Goal: Task Accomplishment & Management: Complete application form

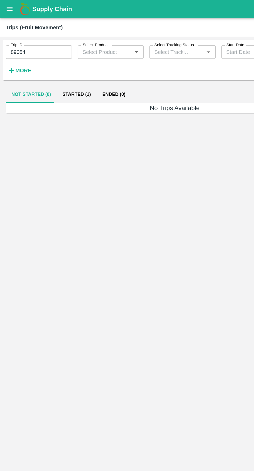
click at [19, 40] on input "89054" at bounding box center [28, 38] width 48 height 10
type input "8"
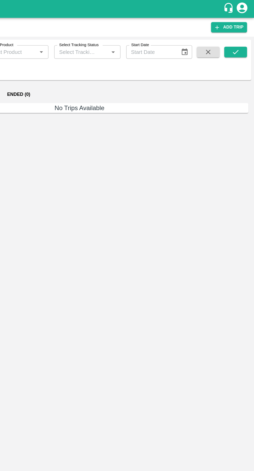
type input "88843"
click at [240, 38] on icon "submit" at bounding box center [240, 38] width 6 height 6
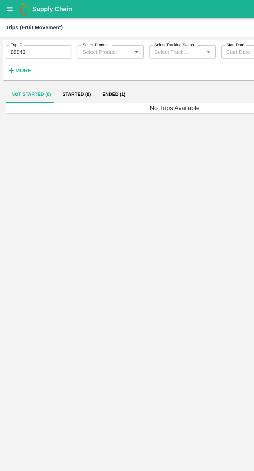
click at [78, 64] on button "Ended (1)" at bounding box center [82, 68] width 25 height 12
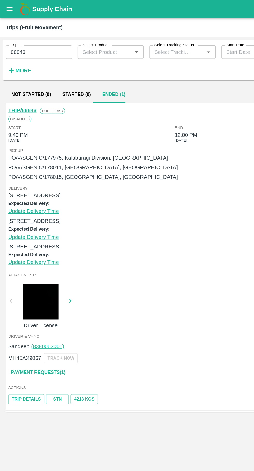
click at [36, 271] on link "Payment Requests( 1 )" at bounding box center [27, 270] width 43 height 9
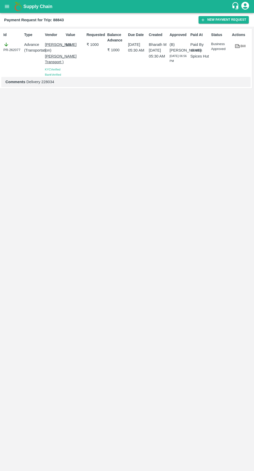
click at [221, 20] on button "New Payment Request" at bounding box center [223, 20] width 50 height 8
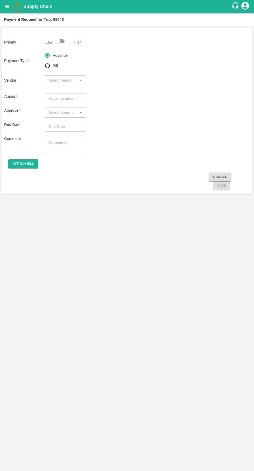
click at [48, 68] on input "Bill" at bounding box center [47, 66] width 10 height 10
radio input "true"
click at [62, 38] on input "checkbox" at bounding box center [58, 41] width 30 height 10
checkbox input "true"
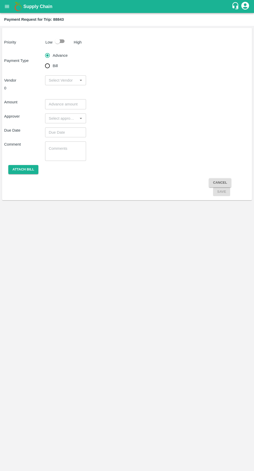
click at [55, 81] on input "input" at bounding box center [61, 80] width 29 height 7
click at [48, 63] on input "Bill" at bounding box center [47, 66] width 10 height 10
radio input "true"
click at [71, 39] on div at bounding box center [62, 41] width 19 height 10
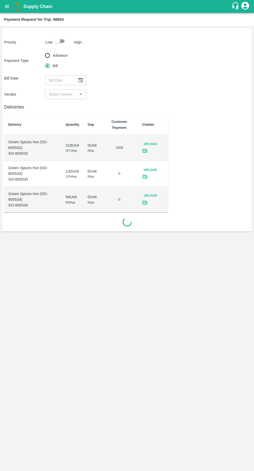
click at [81, 80] on icon "Choose date" at bounding box center [80, 80] width 4 height 5
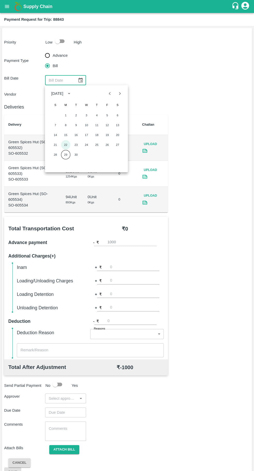
click at [66, 144] on button "22" at bounding box center [65, 144] width 9 height 9
type input "[DATE]"
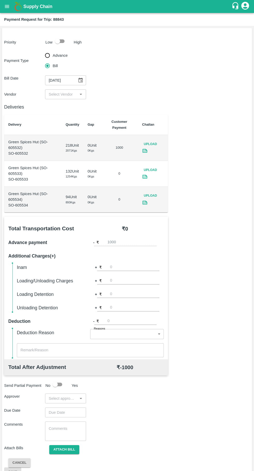
click at [61, 94] on input "input" at bounding box center [61, 94] width 29 height 7
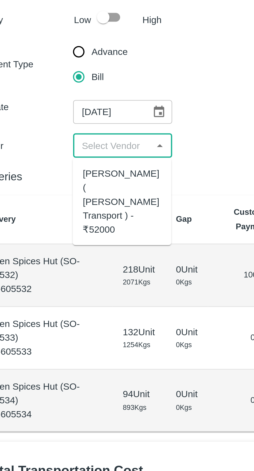
click at [65, 114] on div "Nitin Rasal ( Bhairavnath Transport ) - ₹52000" at bounding box center [65, 117] width 32 height 29
type input "Nitin Rasal ( Bhairavnath Transport ) - ₹52000"
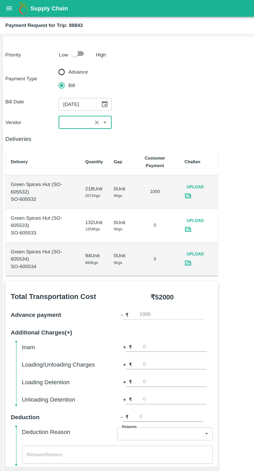
click at [6, 6] on icon "open drawer" at bounding box center [7, 6] width 4 height 3
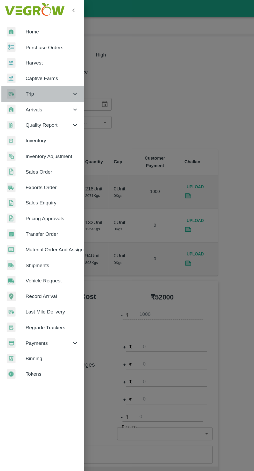
click at [21, 73] on span "Trip" at bounding box center [37, 72] width 35 height 6
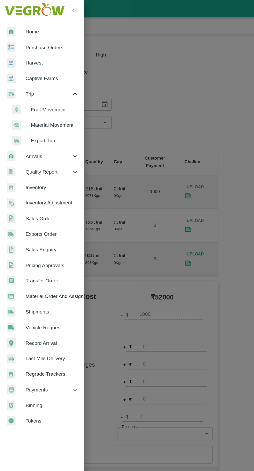
click at [33, 97] on span "Material Movement" at bounding box center [42, 96] width 37 height 6
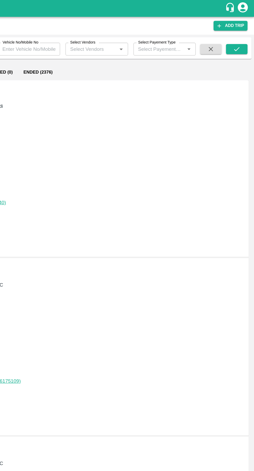
click at [238, 19] on link "Add Trip" at bounding box center [235, 20] width 26 height 8
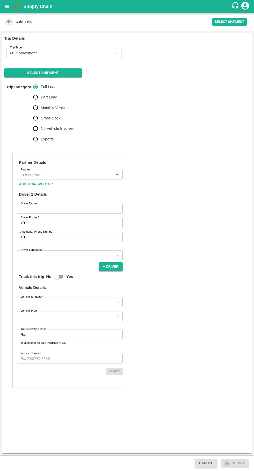
click at [87, 174] on input "Partner   *" at bounding box center [65, 174] width 94 height 7
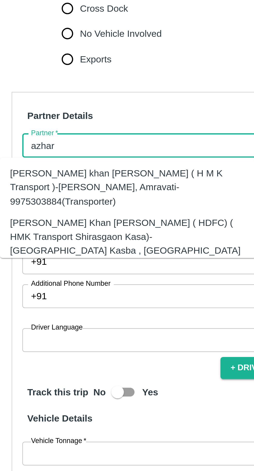
click at [71, 205] on div "[PERSON_NAME] Khan [PERSON_NAME] ( HDFC) ( HMK Transport Shirasgaon Kasa)-[GEOG…" at bounding box center [60, 215] width 97 height 23
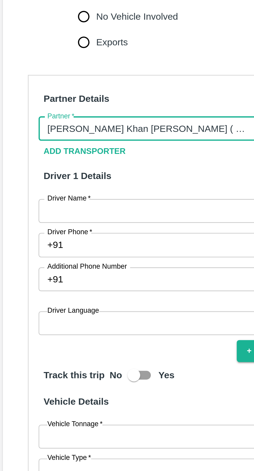
type input "[PERSON_NAME] Khan [PERSON_NAME] ( HDFC) ( HMK Transport Shirasgaon Kasa)-[GEOG…"
click at [62, 207] on input "Driver Name   *" at bounding box center [70, 209] width 106 height 10
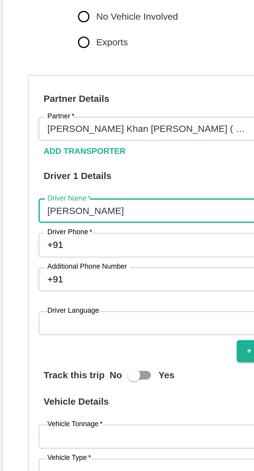
type input "[PERSON_NAME]"
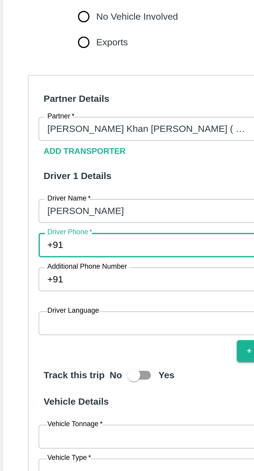
paste input "9673094746"
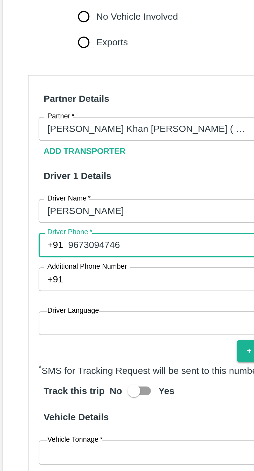
type input "9673094746"
click at [50, 257] on body "Supply Chain Add Trip Select Shipment Trip Details Trip Type Fruit Movement 1 T…" at bounding box center [127, 235] width 254 height 471
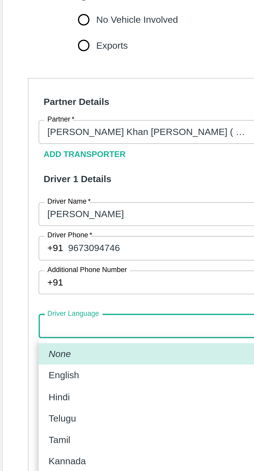
click at [35, 284] on div "Hindi" at bounding box center [69, 284] width 97 height 6
type input "hi"
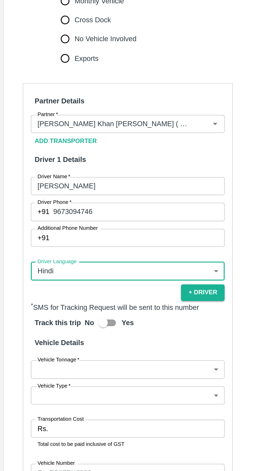
click at [69, 309] on body "Supply Chain Add Trip Select Shipment Trip Details Trip Type Fruit Movement 1 T…" at bounding box center [127, 235] width 254 height 471
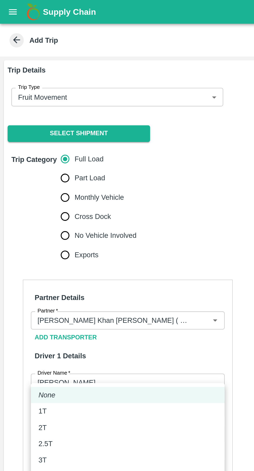
click at [35, 234] on div "2T" at bounding box center [69, 233] width 97 height 6
type input "2000"
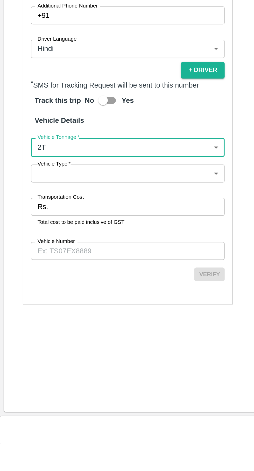
click at [30, 326] on body "Supply Chain Add Trip Select Shipment Trip Details Trip Type Fruit Movement 1 T…" at bounding box center [127, 235] width 254 height 471
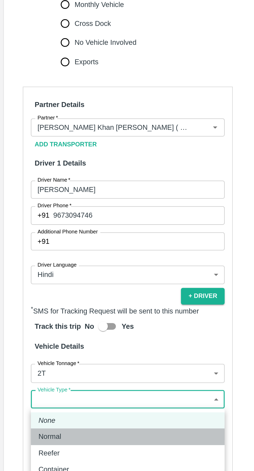
click at [37, 342] on div "Normal" at bounding box center [69, 343] width 97 height 6
type input "Normal"
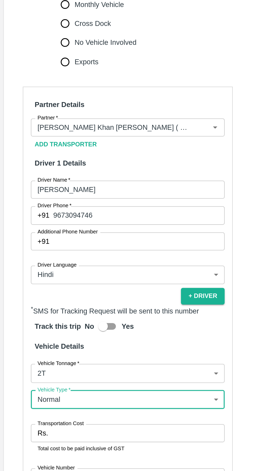
click at [43, 339] on input "Transportation Cost" at bounding box center [75, 342] width 94 height 10
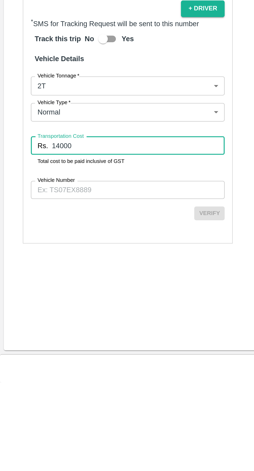
type input "14000"
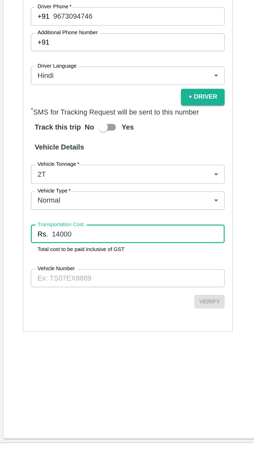
click at [62, 364] on input "Vehicle Number" at bounding box center [70, 366] width 106 height 10
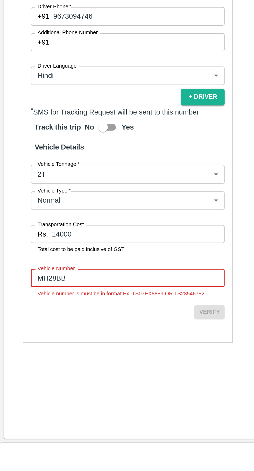
click at [58, 365] on input "MH28BB" at bounding box center [70, 366] width 106 height 10
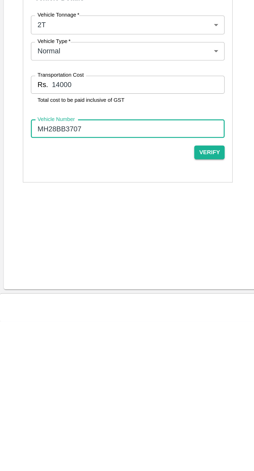
type input "MH28BB3707"
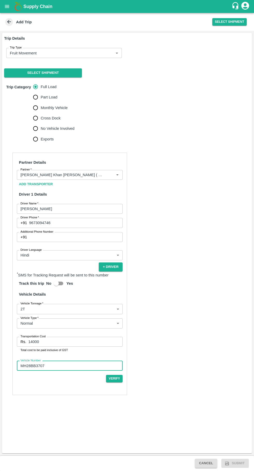
click at [120, 380] on button "Verify" at bounding box center [114, 379] width 17 height 8
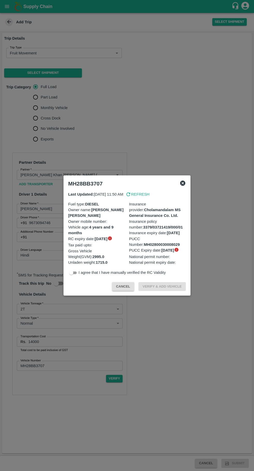
click at [184, 180] on icon at bounding box center [182, 183] width 6 height 6
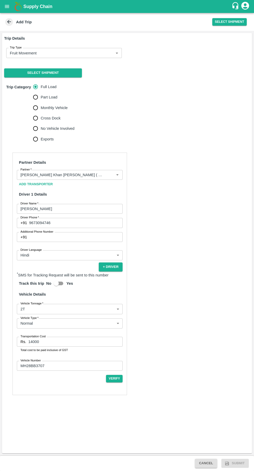
click at [114, 378] on button "Verify" at bounding box center [114, 379] width 17 height 8
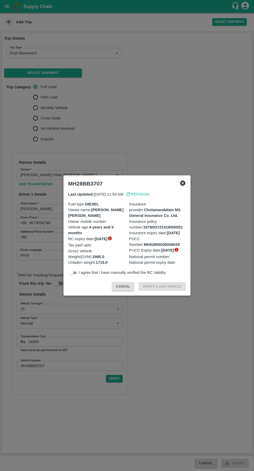
click at [190, 175] on div "MH28BB3707 Last Updated: 29 Sep 2025, 11:50 AM Refresh Fuel type : DIESEL Owner…" at bounding box center [126, 235] width 127 height 120
click at [170, 176] on div "MH28BB3707" at bounding box center [120, 182] width 113 height 13
click at [189, 175] on div "MH28BB3707 Last Updated: 29 Sep 2025, 11:50 AM Refresh Fuel type : DIESEL Owner…" at bounding box center [126, 235] width 127 height 120
click at [130, 362] on div at bounding box center [127, 235] width 254 height 471
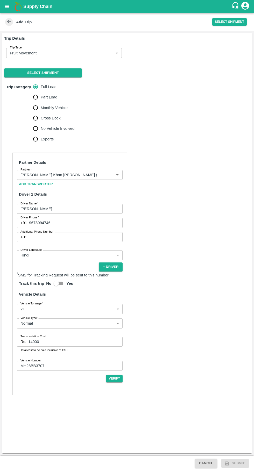
click at [40, 51] on body "Supply Chain Add Trip Select Shipment Trip Details Trip Type Fruit Movement 1 T…" at bounding box center [127, 235] width 254 height 471
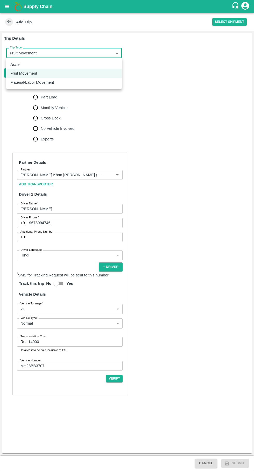
click at [18, 88] on ul "None Fruit Movement Material/Labor Movement" at bounding box center [63, 73] width 115 height 31
click at [42, 86] on li "Material/Labor Movement" at bounding box center [63, 82] width 115 height 9
type input "2"
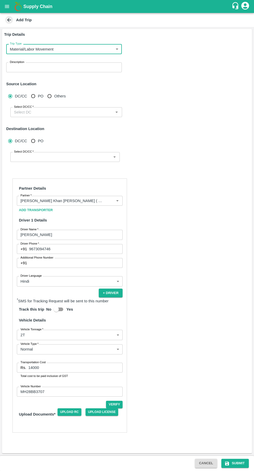
click at [48, 111] on input "Select DC/CC   *" at bounding box center [62, 112] width 100 height 7
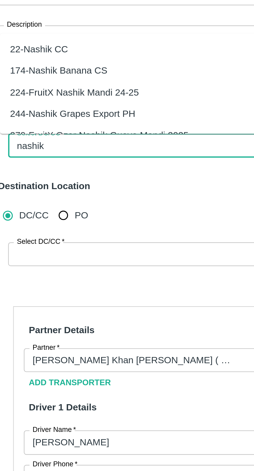
click at [26, 73] on div "22-Nashik CC" at bounding box center [23, 72] width 24 height 6
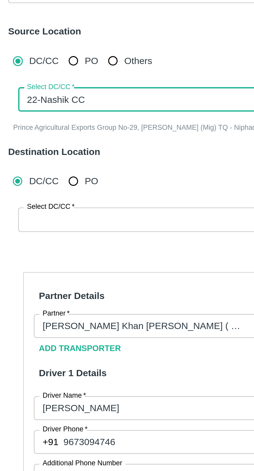
click at [29, 158] on label "Select DC/CC   *" at bounding box center [24, 156] width 20 height 4
type input "22-Nashik CC"
click at [29, 158] on input "Select DC/CC   *" at bounding box center [61, 161] width 98 height 7
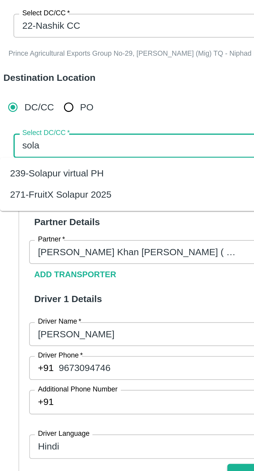
click at [22, 186] on div "271-FruitX Solapur 2025" at bounding box center [59, 182] width 109 height 9
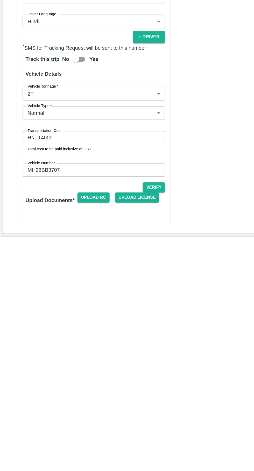
type input "271-FruitX Solapur 2025"
click at [60, 425] on span "Upload RC" at bounding box center [69, 427] width 24 height 8
click at [0, 0] on input "Upload RC" at bounding box center [0, 0] width 0 height 0
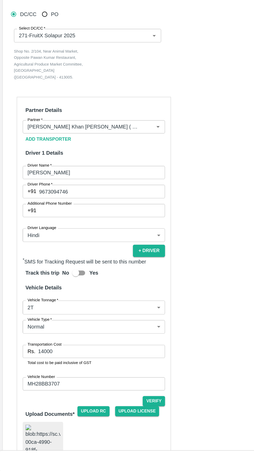
click at [101, 426] on span "Upload License" at bounding box center [101, 427] width 33 height 8
click at [0, 0] on input "Upload License" at bounding box center [0, 0] width 0 height 0
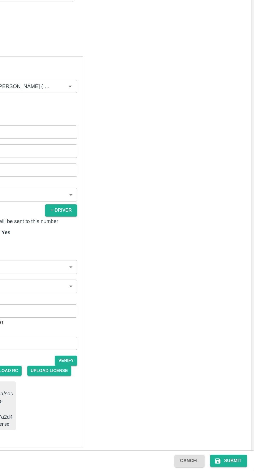
click at [236, 465] on button "Submit" at bounding box center [234, 463] width 27 height 9
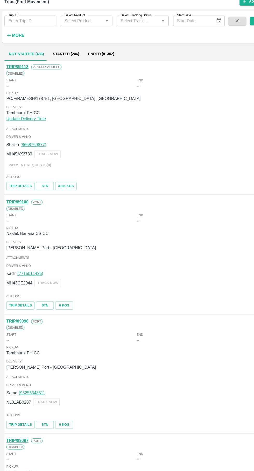
click at [13, 81] on link "TRIP/89113" at bounding box center [16, 80] width 20 height 4
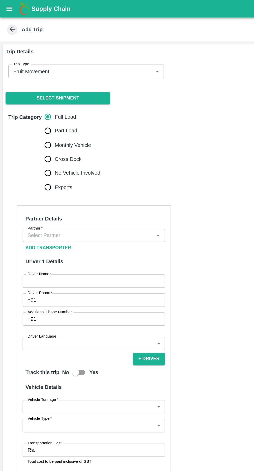
click at [7, 6] on icon "open drawer" at bounding box center [7, 6] width 4 height 3
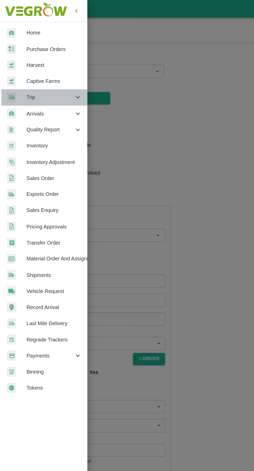
click at [28, 71] on span "Trip" at bounding box center [37, 72] width 35 height 6
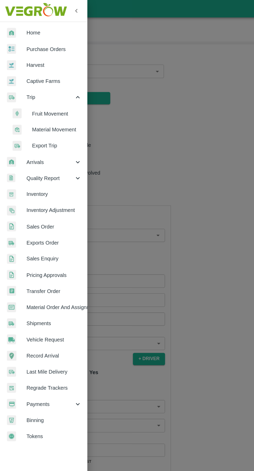
click at [35, 95] on span "Material Movement" at bounding box center [42, 96] width 37 height 6
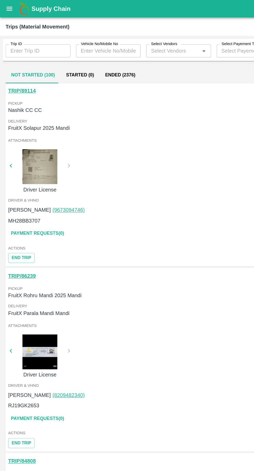
click at [14, 191] on button "End Trip" at bounding box center [16, 192] width 20 height 8
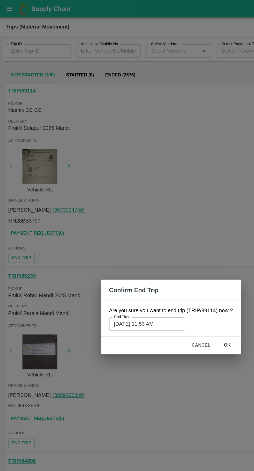
click at [168, 256] on button "ok" at bounding box center [168, 256] width 17 height 9
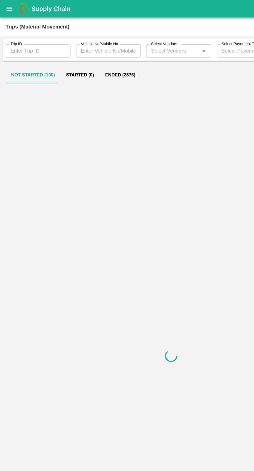
click at [168, 256] on div "Cancel ok" at bounding box center [127, 256] width 84 height 13
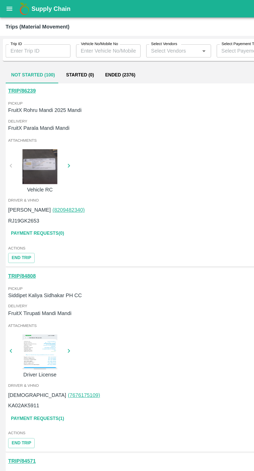
click at [25, 36] on input "Trip ID" at bounding box center [28, 38] width 48 height 10
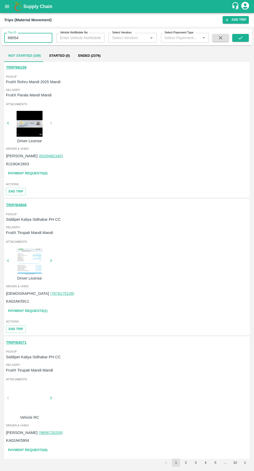
type input "89054"
click at [7, 8] on icon "open drawer" at bounding box center [7, 7] width 6 height 6
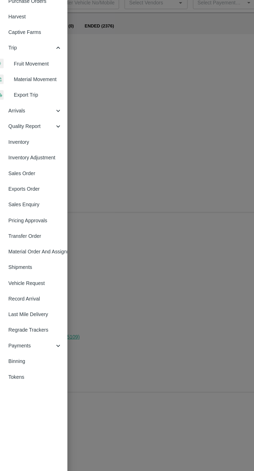
click at [34, 84] on span "Fruit Movement" at bounding box center [42, 85] width 37 height 6
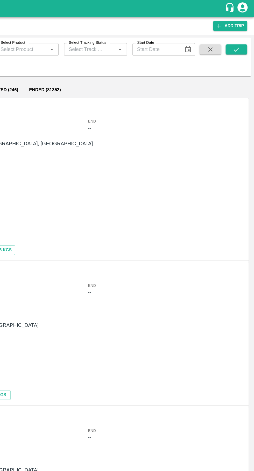
click at [241, 36] on icon "submit" at bounding box center [240, 38] width 6 height 6
click at [241, 40] on icon "submit" at bounding box center [240, 38] width 6 height 6
click at [240, 35] on icon "submit" at bounding box center [240, 38] width 6 height 6
click at [242, 38] on icon "submit" at bounding box center [240, 38] width 6 height 6
click at [242, 39] on icon "submit" at bounding box center [240, 38] width 6 height 6
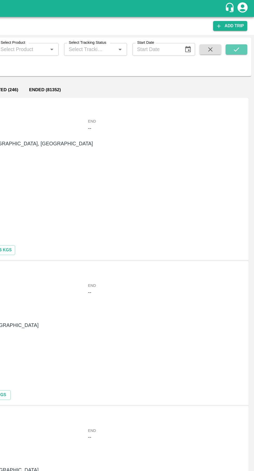
click at [237, 36] on button "submit" at bounding box center [240, 38] width 17 height 8
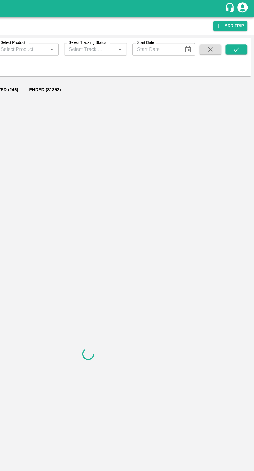
click at [240, 38] on icon "submit" at bounding box center [240, 38] width 6 height 6
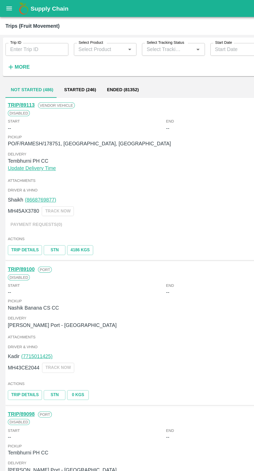
click at [19, 38] on input "Trip ID" at bounding box center [28, 38] width 48 height 10
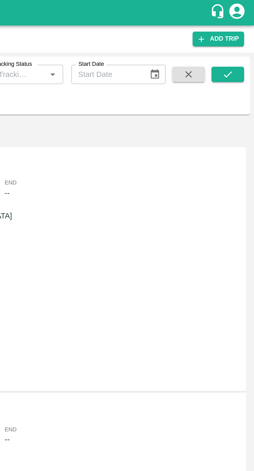
type input "89054"
click at [243, 34] on button "submit" at bounding box center [240, 38] width 17 height 8
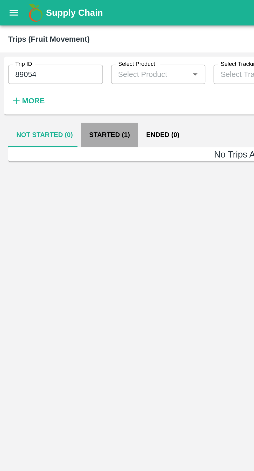
click at [55, 68] on button "Started (1)" at bounding box center [55, 68] width 29 height 12
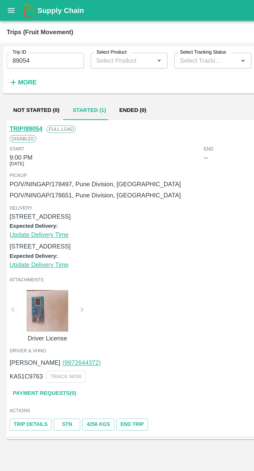
click at [17, 81] on link "TRIP/89054" at bounding box center [16, 80] width 20 height 4
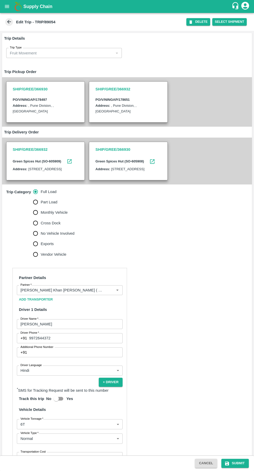
scroll to position [69, 0]
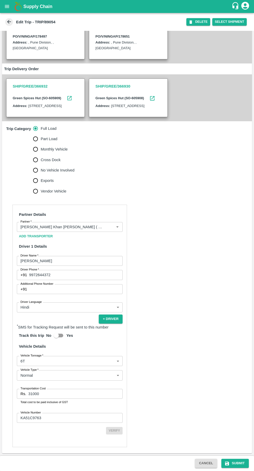
click at [77, 395] on input "31000" at bounding box center [75, 394] width 94 height 10
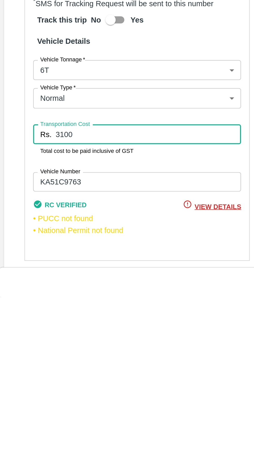
type input "31000"
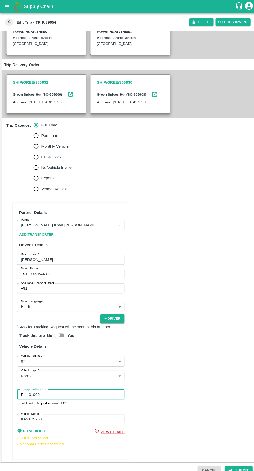
scroll to position [79, 0]
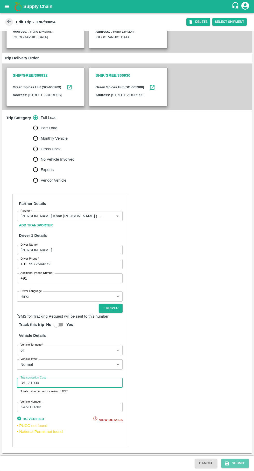
click at [237, 465] on button "Submit" at bounding box center [234, 463] width 27 height 9
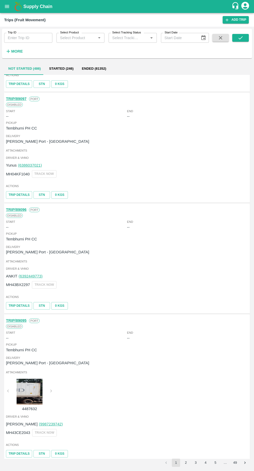
scroll to position [331, 0]
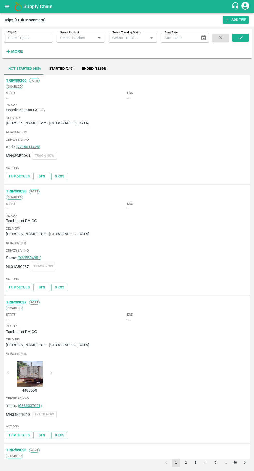
click at [8, 9] on icon "open drawer" at bounding box center [7, 7] width 6 height 6
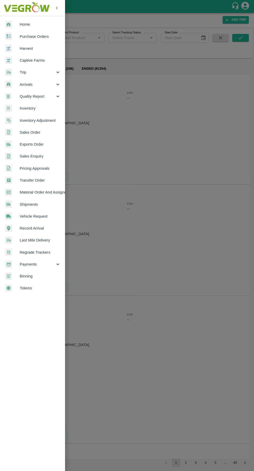
click at [23, 72] on span "Trip" at bounding box center [37, 72] width 35 height 6
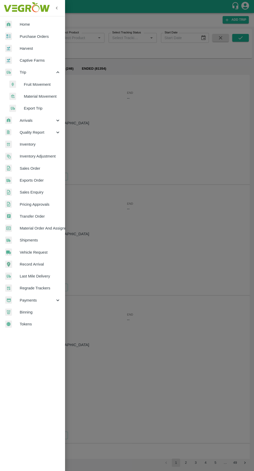
click at [31, 96] on span "Material Movement" at bounding box center [42, 96] width 37 height 6
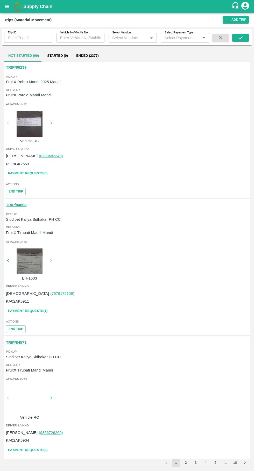
click at [79, 56] on button "Ended (2377)" at bounding box center [87, 55] width 31 height 12
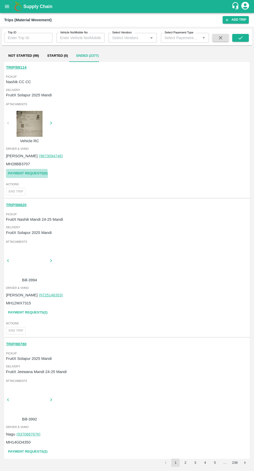
click at [20, 175] on link "Payment Requests( 0 )" at bounding box center [27, 173] width 43 height 9
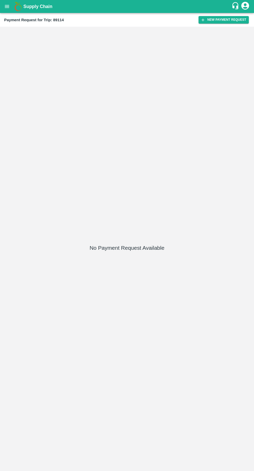
click at [231, 20] on button "New Payment Request" at bounding box center [223, 20] width 50 height 8
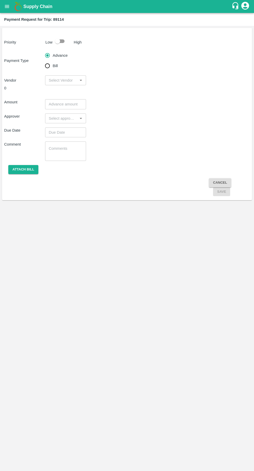
click at [62, 40] on input "checkbox" at bounding box center [58, 41] width 30 height 10
checkbox input "true"
click at [50, 70] on input "Bill" at bounding box center [47, 66] width 10 height 10
radio input "true"
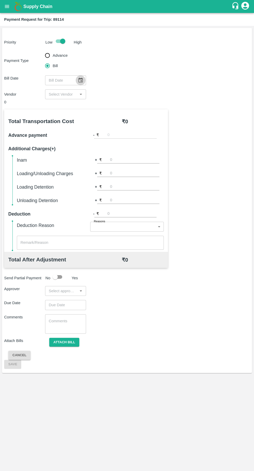
click at [80, 82] on icon "Choose date" at bounding box center [81, 80] width 6 height 6
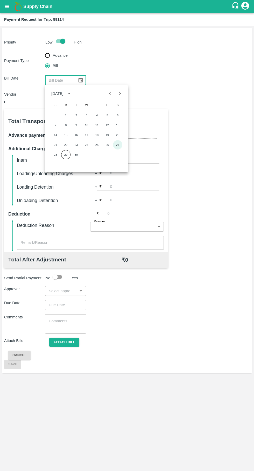
click at [118, 144] on button "27" at bounding box center [117, 144] width 9 height 9
type input "[DATE]"
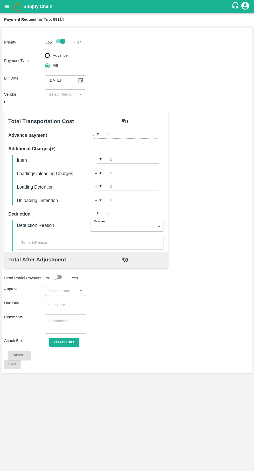
click at [70, 92] on input "input" at bounding box center [61, 94] width 29 height 7
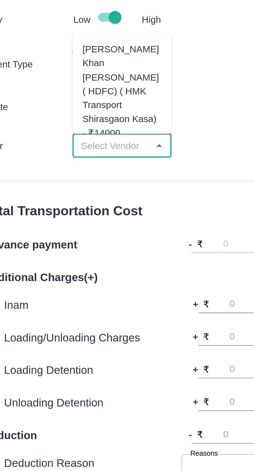
click at [65, 74] on div "[PERSON_NAME] Khan [PERSON_NAME] ( HDFC) ( HMK Transport Shirasgaon Kasa) - ₹14…" at bounding box center [65, 72] width 33 height 40
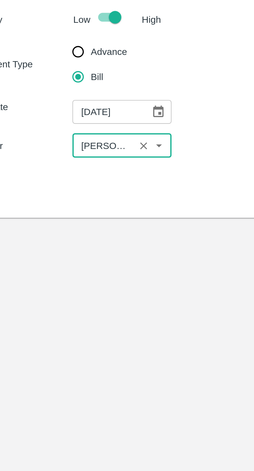
type input "[PERSON_NAME] Khan [PERSON_NAME] ( HDFC) ( HMK Transport Shirasgaon Kasa) - ₹14…"
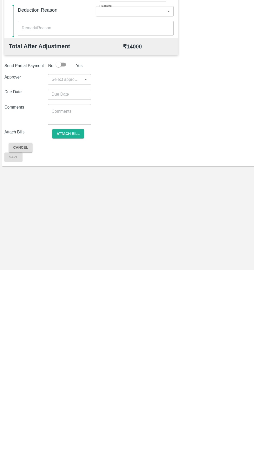
click at [67, 290] on input "input" at bounding box center [61, 290] width 29 height 7
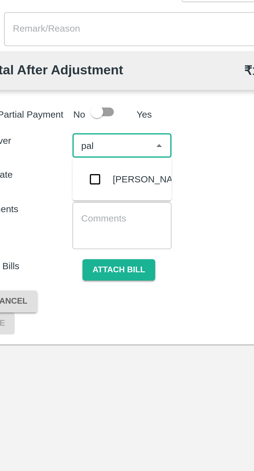
type input "palw"
click at [59, 307] on input "checkbox" at bounding box center [54, 305] width 10 height 10
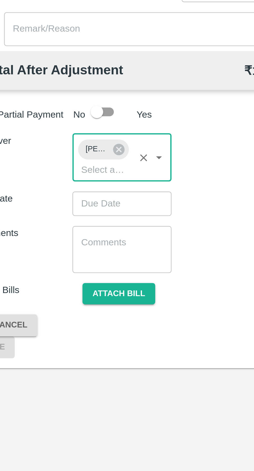
click at [63, 313] on input "Choose date" at bounding box center [63, 315] width 37 height 10
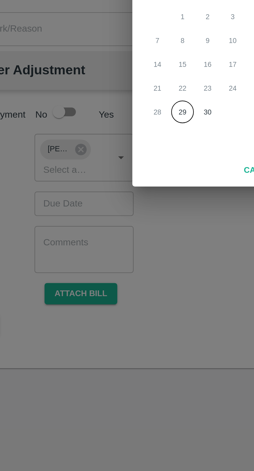
click at [107, 276] on button "29" at bounding box center [105, 276] width 9 height 9
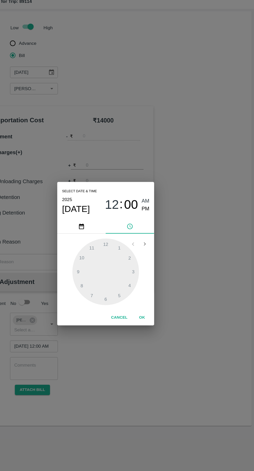
click at [161, 197] on span "PM" at bounding box center [161, 197] width 7 height 7
click at [146, 271] on div at bounding box center [126, 250] width 57 height 57
click at [144, 275] on div at bounding box center [126, 250] width 57 height 57
click at [143, 274] on div at bounding box center [126, 250] width 57 height 57
click at [140, 274] on div at bounding box center [126, 250] width 57 height 57
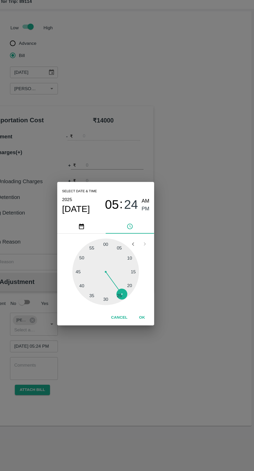
type input "29/09/2025 05:25 PM"
click at [163, 286] on button "OK" at bounding box center [158, 290] width 17 height 9
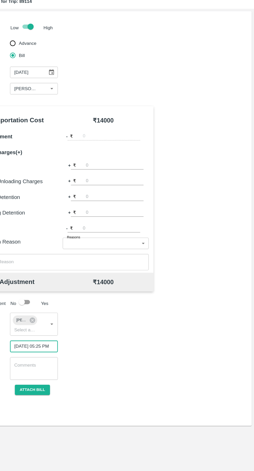
scroll to position [0, 4]
click at [56, 352] on button "Attach bill" at bounding box center [64, 351] width 30 height 9
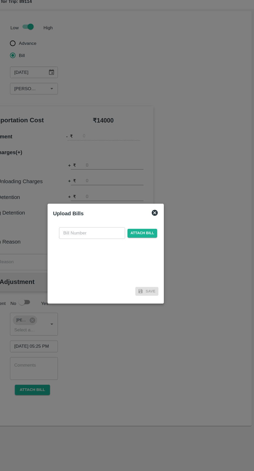
scroll to position [0, 0]
click at [109, 217] on input "text" at bounding box center [115, 218] width 56 height 10
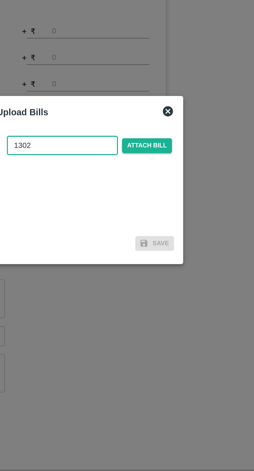
type input "1302"
click at [155, 217] on span "Attach bill" at bounding box center [158, 218] width 25 height 8
click at [0, 0] on input "Attach bill" at bounding box center [0, 0] width 0 height 0
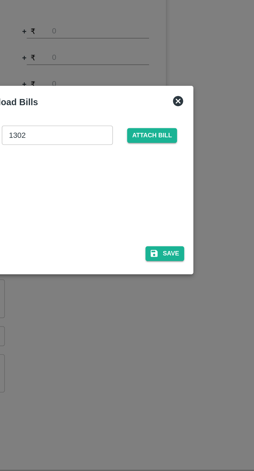
click at [165, 272] on button "Save" at bounding box center [167, 273] width 20 height 8
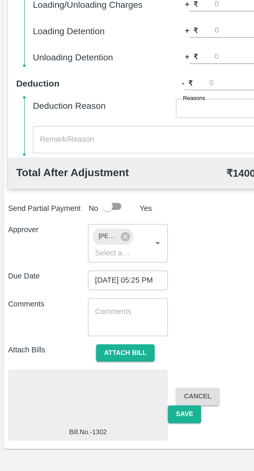
click at [98, 384] on button "Save" at bounding box center [94, 383] width 17 height 9
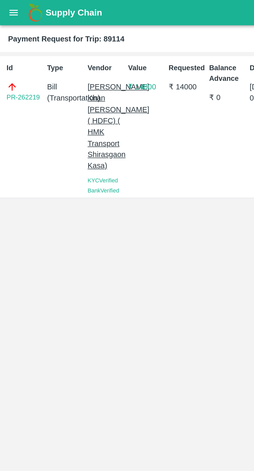
click at [4, 10] on button "open drawer" at bounding box center [7, 7] width 12 height 12
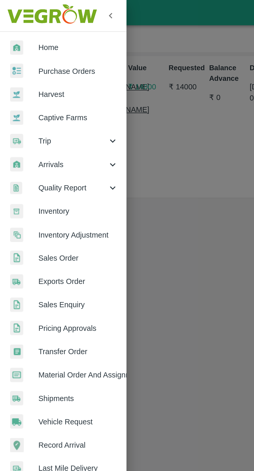
click at [27, 72] on span "Trip" at bounding box center [37, 72] width 35 height 6
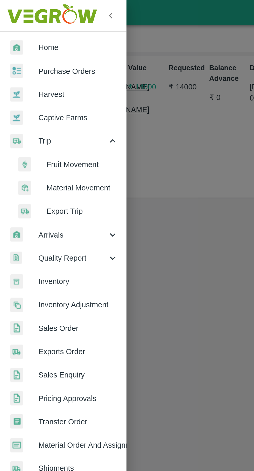
click at [32, 82] on span "Fruit Movement" at bounding box center [42, 85] width 37 height 6
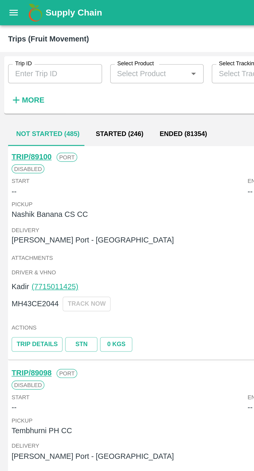
click at [29, 37] on input "Trip ID" at bounding box center [28, 38] width 48 height 10
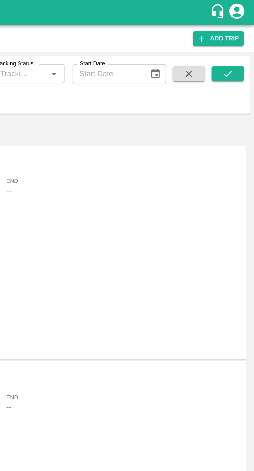
type input "88843"
click at [240, 38] on icon "submit" at bounding box center [240, 38] width 6 height 6
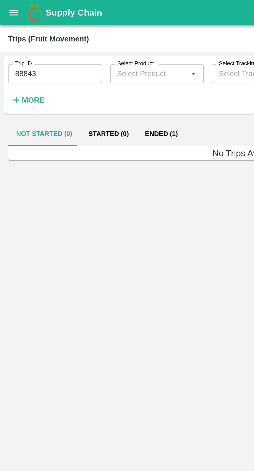
click at [85, 65] on button "Ended (1)" at bounding box center [82, 68] width 25 height 12
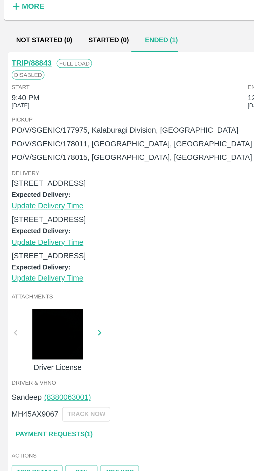
click at [38, 269] on link "Payment Requests( 1 )" at bounding box center [27, 270] width 43 height 9
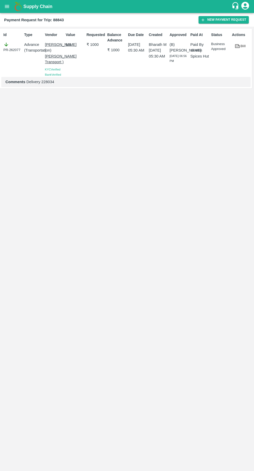
click at [222, 21] on button "New Payment Request" at bounding box center [223, 20] width 50 height 8
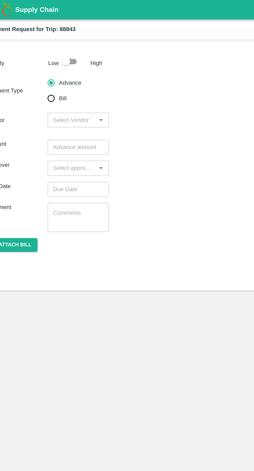
click at [49, 62] on input "Bill" at bounding box center [47, 66] width 10 height 10
radio input "true"
click at [61, 38] on input "checkbox" at bounding box center [58, 41] width 30 height 10
checkbox input "true"
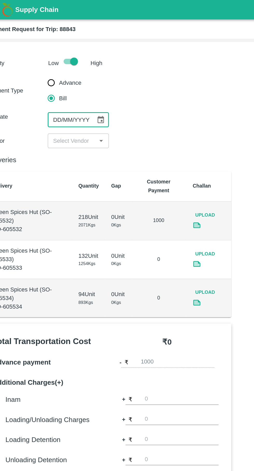
click at [85, 78] on div "DD/MM/YYYY ​" at bounding box center [65, 80] width 41 height 10
type input "DD/MM/YYYY"
click at [79, 78] on icon "Choose date" at bounding box center [80, 80] width 4 height 5
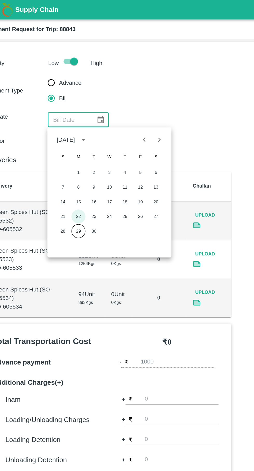
click at [66, 144] on button "22" at bounding box center [65, 144] width 9 height 9
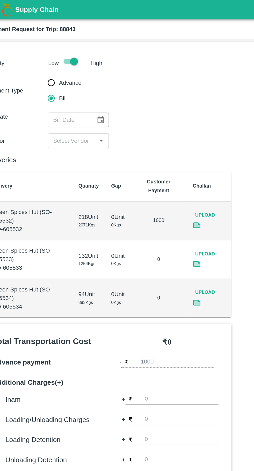
type input "[DATE]"
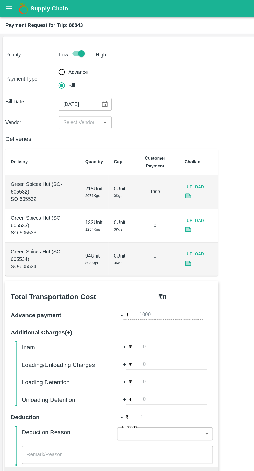
click at [70, 94] on input "input" at bounding box center [61, 94] width 29 height 7
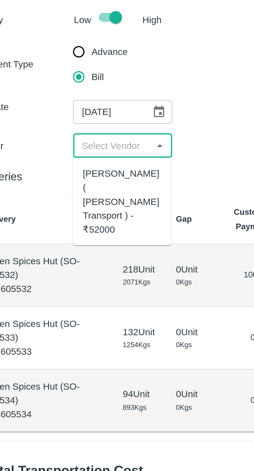
click at [66, 113] on div "[PERSON_NAME] ( [PERSON_NAME] Transport ) - ₹52000" at bounding box center [65, 117] width 32 height 29
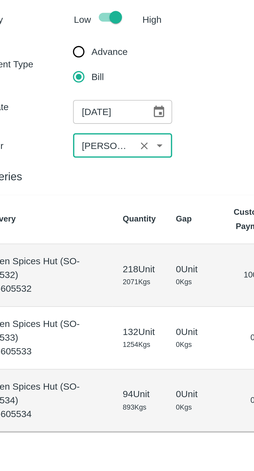
type input "[PERSON_NAME] ( [PERSON_NAME] Transport ) - ₹52000"
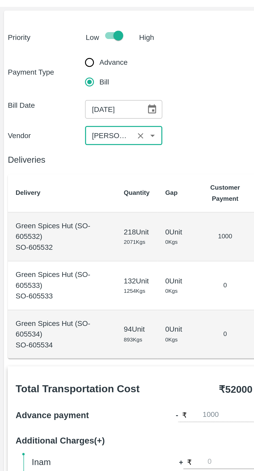
scroll to position [12, 0]
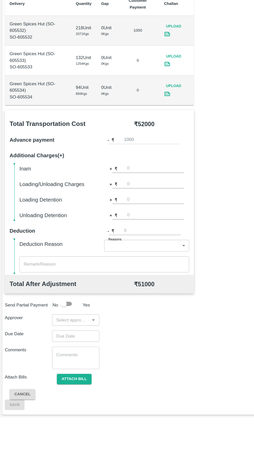
click at [121, 254] on input "number" at bounding box center [134, 255] width 49 height 7
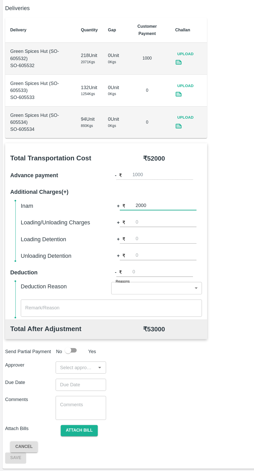
scroll to position [0, 0]
type input "2000"
click at [68, 387] on input "input" at bounding box center [61, 386] width 29 height 7
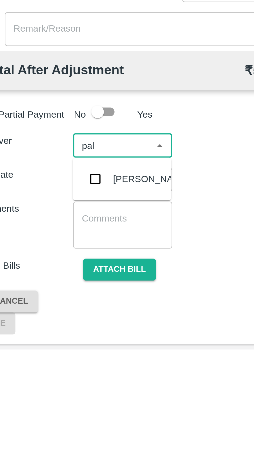
type input "palw"
click at [63, 400] on div "Palwinder Singh" at bounding box center [78, 400] width 32 height 6
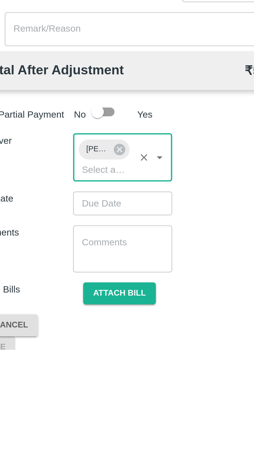
click at [70, 407] on input "Choose date" at bounding box center [63, 410] width 37 height 10
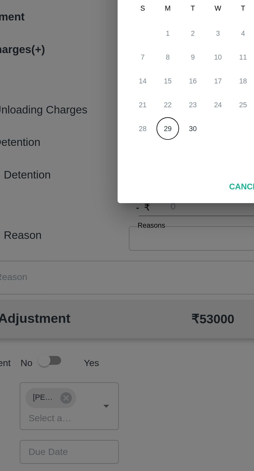
click at [119, 273] on div "28 29 30" at bounding box center [126, 276] width 83 height 9
click at [119, 275] on button "30" at bounding box center [116, 276] width 9 height 9
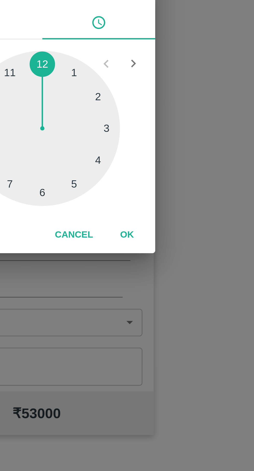
click at [147, 247] on div at bounding box center [126, 250] width 57 height 57
type input "30/09/2025 03:00 AM"
click at [158, 290] on button "OK" at bounding box center [158, 290] width 17 height 9
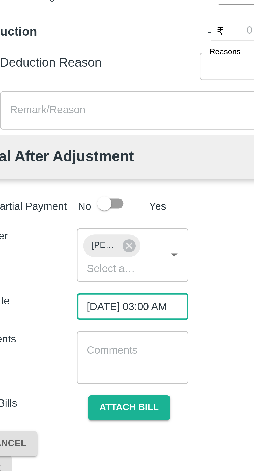
scroll to position [21, 0]
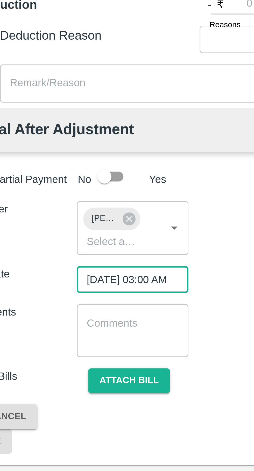
click at [66, 440] on button "Attach bill" at bounding box center [64, 437] width 30 height 9
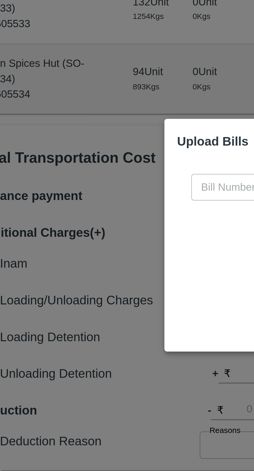
scroll to position [0, 0]
click at [96, 217] on input "text" at bounding box center [115, 218] width 56 height 10
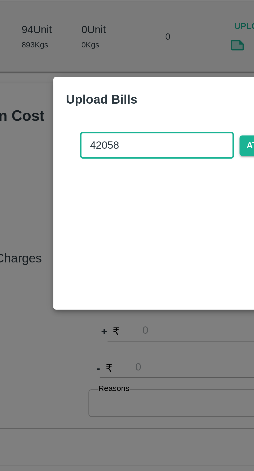
click at [107, 220] on input "42058" at bounding box center [115, 218] width 56 height 10
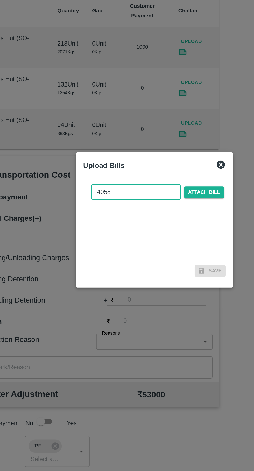
type input "4058"
click at [161, 219] on span "Attach bill" at bounding box center [158, 218] width 25 height 8
click at [0, 0] on input "Attach bill" at bounding box center [0, 0] width 0 height 0
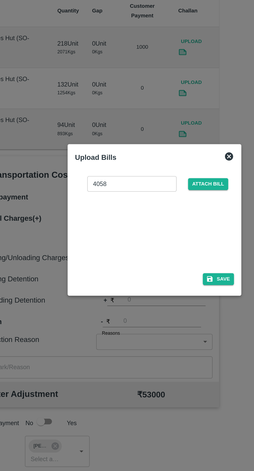
click at [168, 271] on button "Save" at bounding box center [167, 273] width 20 height 8
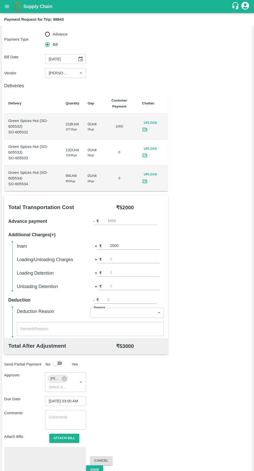
click at [95, 470] on button "Save" at bounding box center [94, 469] width 17 height 9
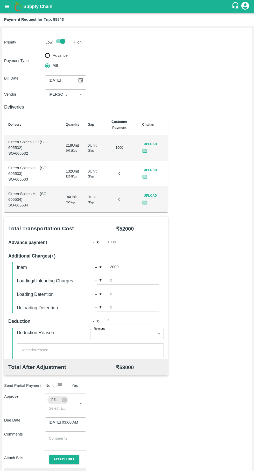
scroll to position [40, 0]
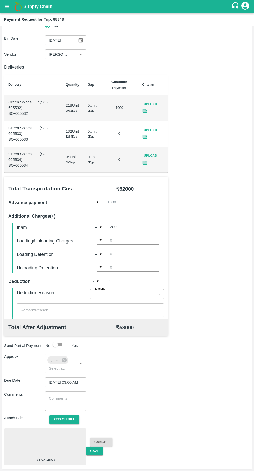
click at [100, 442] on button "Cancel" at bounding box center [101, 441] width 22 height 9
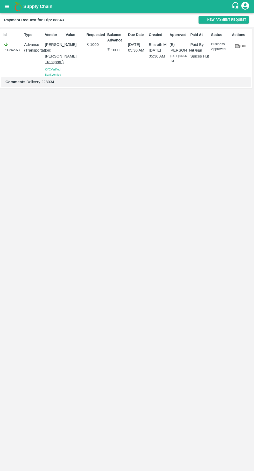
click at [210, 18] on button "New Payment Request" at bounding box center [223, 20] width 50 height 8
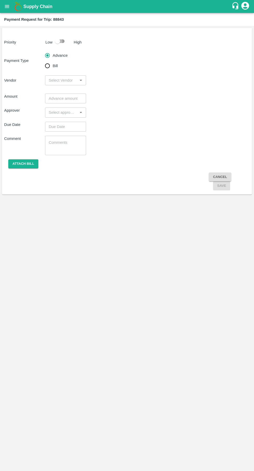
click at [66, 41] on input "checkbox" at bounding box center [58, 41] width 30 height 10
checkbox input "true"
click at [52, 66] on input "Bill" at bounding box center [47, 66] width 10 height 10
radio input "true"
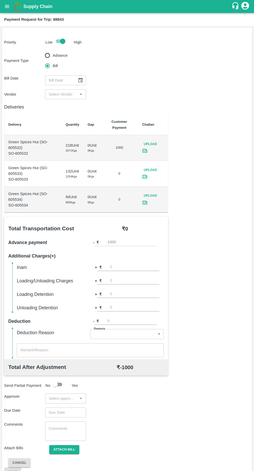
click at [80, 82] on icon "Choose date" at bounding box center [81, 80] width 6 height 6
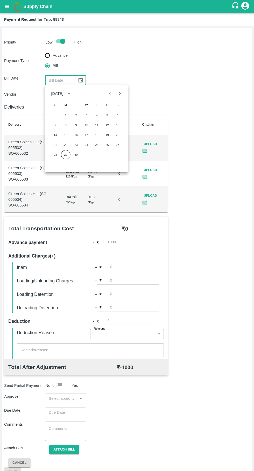
click at [121, 152] on div "28 29 30" at bounding box center [86, 154] width 83 height 9
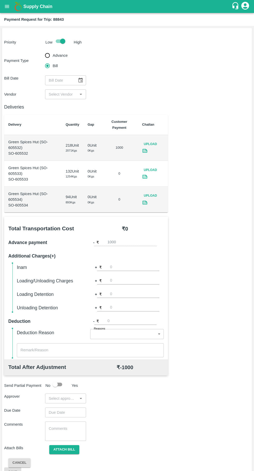
click at [78, 79] on icon "Choose date" at bounding box center [80, 80] width 4 height 5
click at [80, 80] on icon "Choose date" at bounding box center [81, 80] width 6 height 6
click at [80, 79] on icon "Choose date" at bounding box center [81, 80] width 6 height 6
click at [80, 80] on icon "Choose date" at bounding box center [81, 80] width 6 height 6
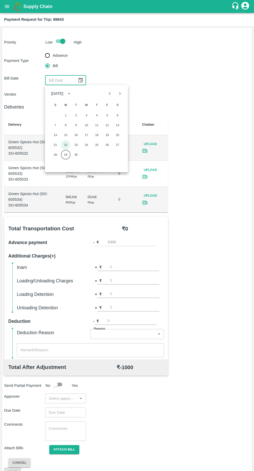
click at [66, 144] on button "22" at bounding box center [65, 144] width 9 height 9
type input "22/09/2025"
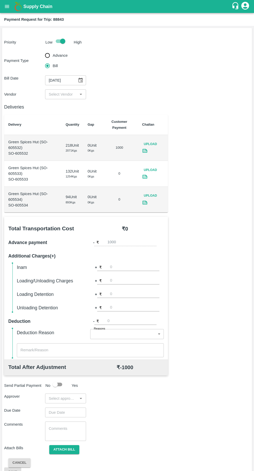
click at [73, 94] on input "input" at bounding box center [61, 94] width 29 height 7
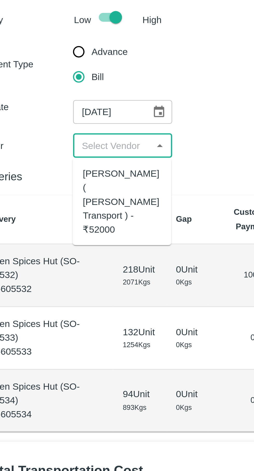
click at [64, 111] on div "Nitin Rasal ( Bhairavnath Transport ) - ₹52000" at bounding box center [65, 117] width 32 height 29
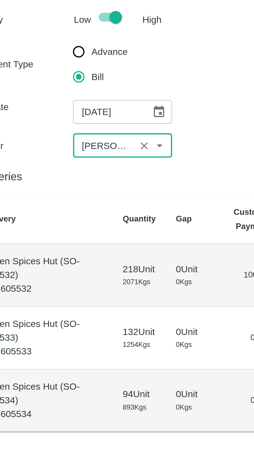
type input "Nitin Rasal ( Bhairavnath Transport ) - ₹52000"
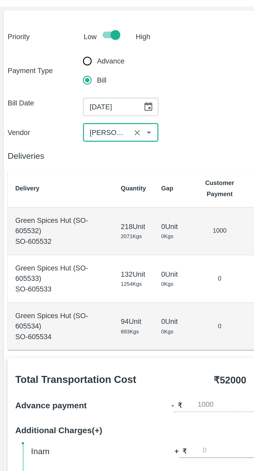
scroll to position [12, 0]
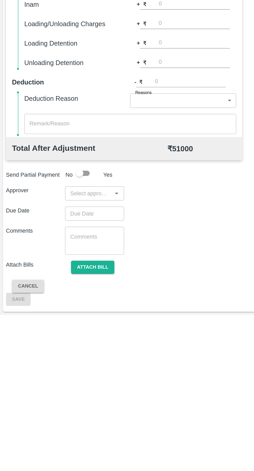
click at [64, 385] on input "input" at bounding box center [61, 386] width 29 height 7
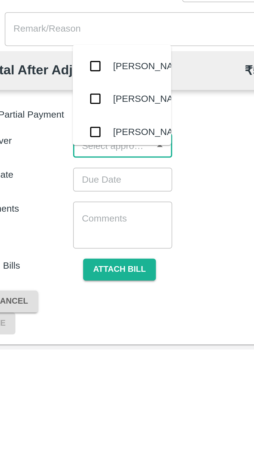
scroll to position [0, 0]
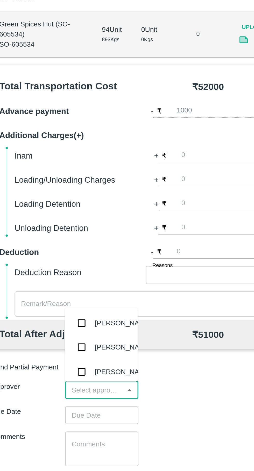
click at [116, 265] on input "number" at bounding box center [134, 267] width 49 height 7
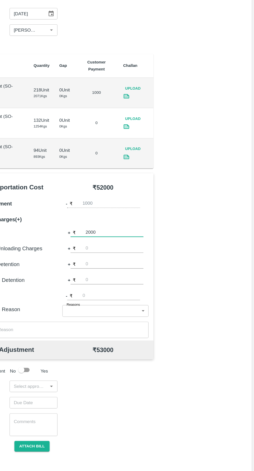
scroll to position [12, 0]
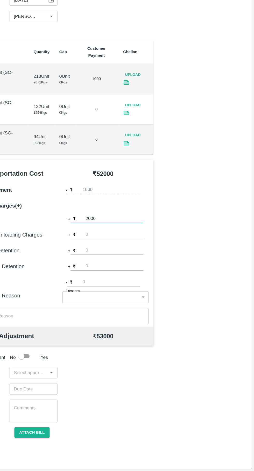
type input "2000"
click at [68, 387] on input "input" at bounding box center [61, 386] width 29 height 7
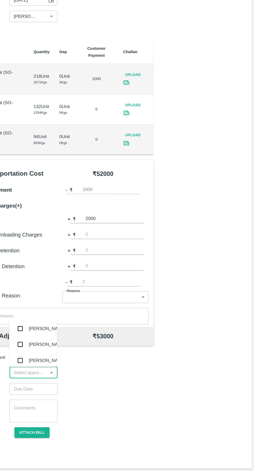
scroll to position [0, 0]
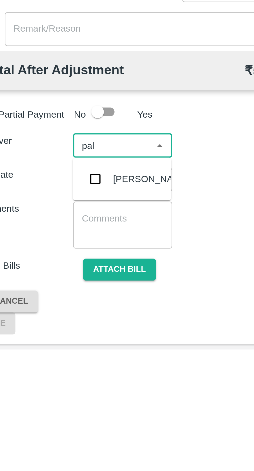
type input "palw"
click at [66, 403] on div "Palwinder Singh" at bounding box center [78, 400] width 32 height 6
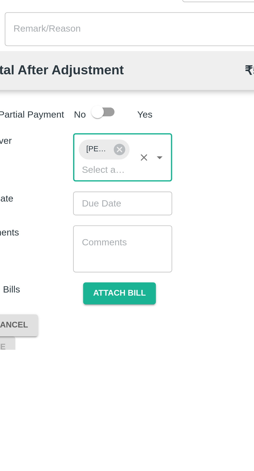
click at [66, 411] on input "Choose date" at bounding box center [63, 410] width 37 height 10
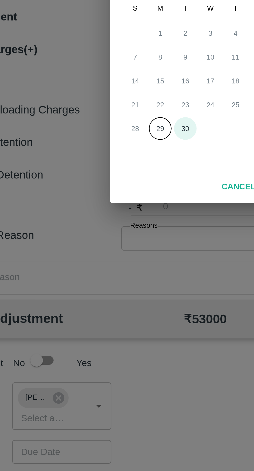
click at [115, 273] on button "30" at bounding box center [116, 276] width 9 height 9
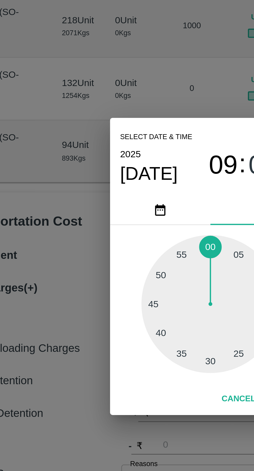
type input "30/09/2025 09:43 AM"
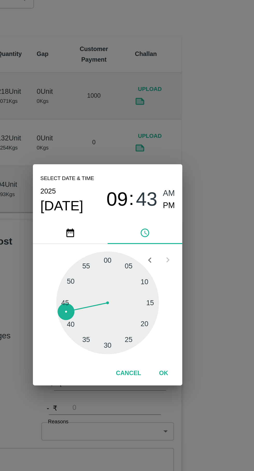
click at [158, 290] on button "OK" at bounding box center [158, 290] width 17 height 9
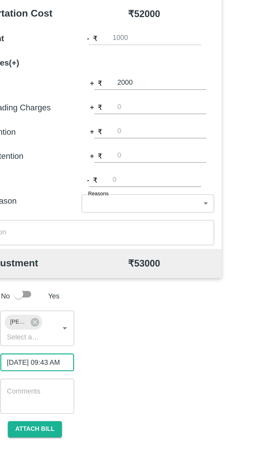
scroll to position [0, 4]
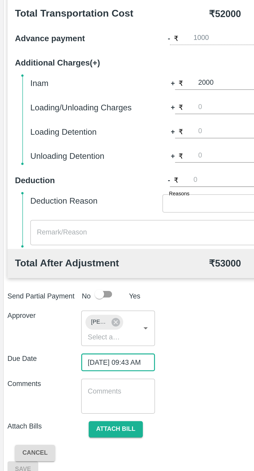
click at [66, 447] on button "Attach bill" at bounding box center [64, 447] width 30 height 9
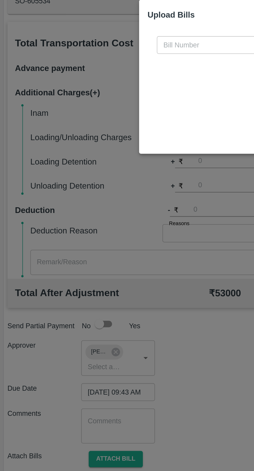
scroll to position [0, 0]
click at [103, 216] on input "text" at bounding box center [115, 218] width 56 height 10
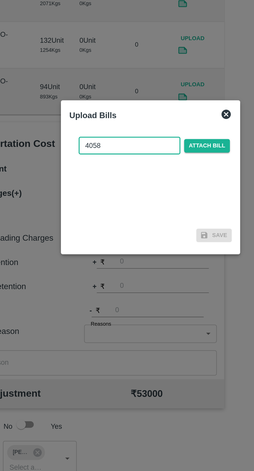
type input "4058"
click at [164, 218] on span "Attach bill" at bounding box center [158, 218] width 25 height 8
click at [0, 0] on input "Attach bill" at bounding box center [0, 0] width 0 height 0
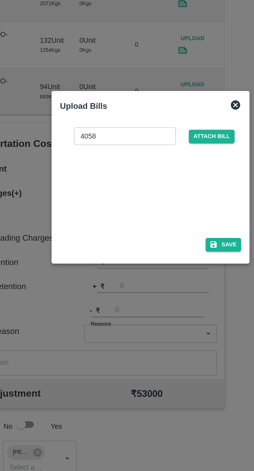
click at [169, 275] on button "Save" at bounding box center [167, 273] width 20 height 8
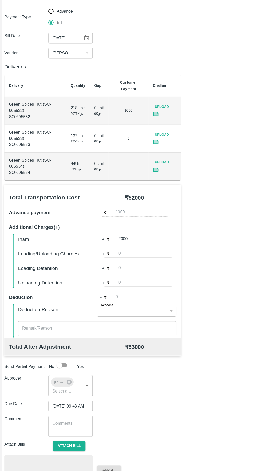
scroll to position [40, 0]
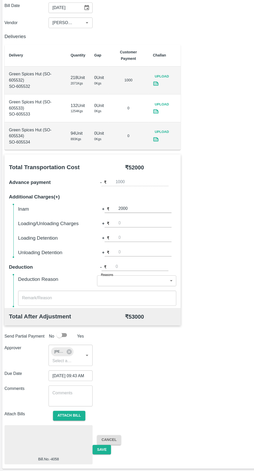
click at [93, 449] on button "Save" at bounding box center [94, 450] width 17 height 9
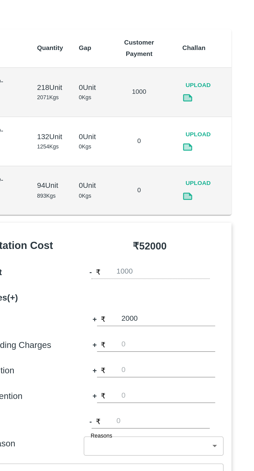
scroll to position [0, 0]
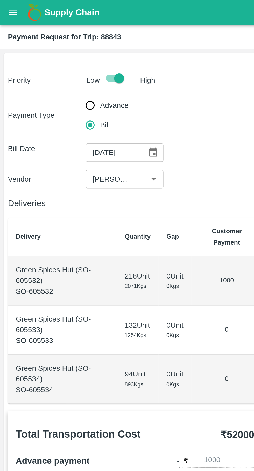
click at [5, 5] on icon "open drawer" at bounding box center [7, 6] width 4 height 3
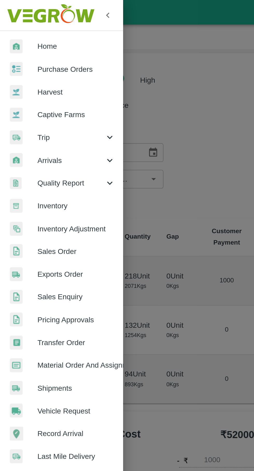
click at [41, 71] on span "Trip" at bounding box center [37, 72] width 35 height 6
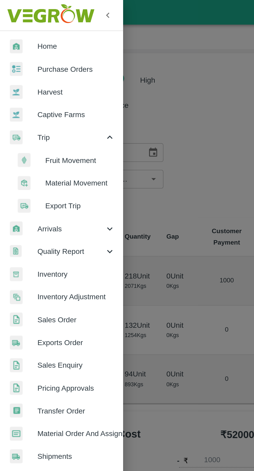
click at [42, 82] on span "Fruit Movement" at bounding box center [42, 85] width 37 height 6
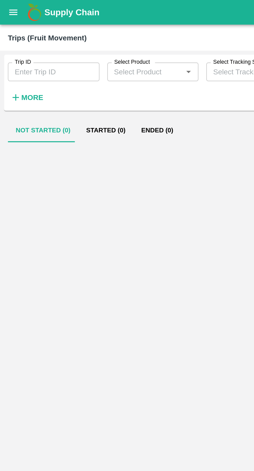
click at [9, 8] on icon "open drawer" at bounding box center [7, 7] width 6 height 6
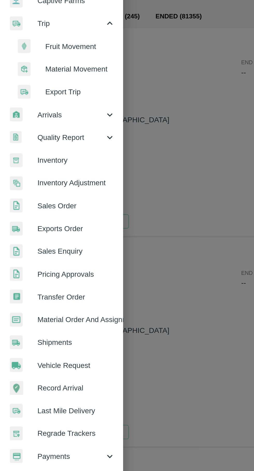
click at [44, 248] on link "Vehicle Request" at bounding box center [32, 252] width 65 height 12
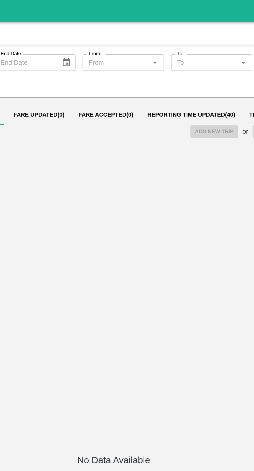
click at [159, 69] on span "Reporting Time Updated ( 40 )" at bounding box center [173, 68] width 52 height 4
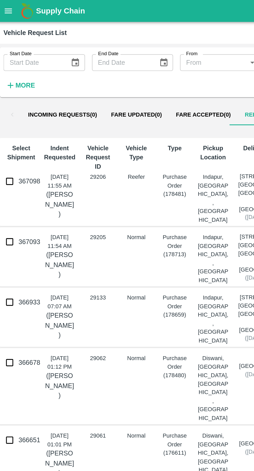
click at [11, 107] on input "367098" at bounding box center [8, 107] width 10 height 10
checkbox input "true"
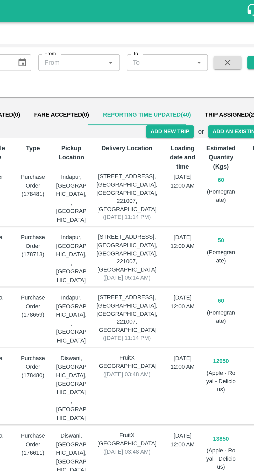
click at [193, 79] on button "Add New Trip" at bounding box center [186, 78] width 28 height 8
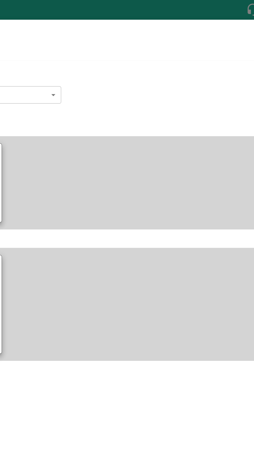
type input "60"
type input "Reefer"
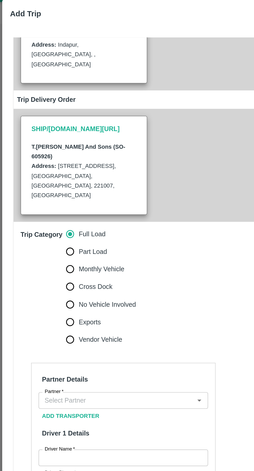
scroll to position [90, 0]
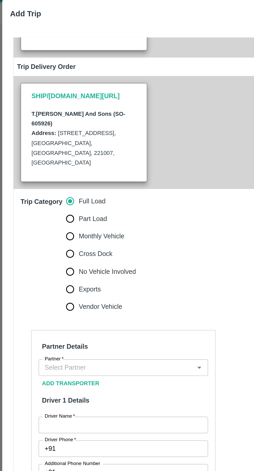
click at [45, 136] on input "Part Load" at bounding box center [41, 141] width 10 height 10
radio input "true"
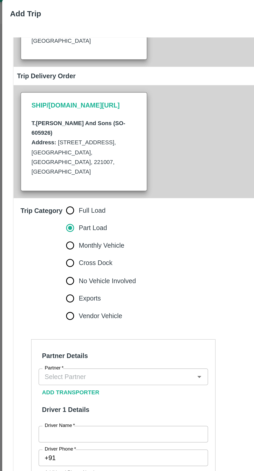
click at [80, 231] on input "Partner   *" at bounding box center [68, 234] width 89 height 7
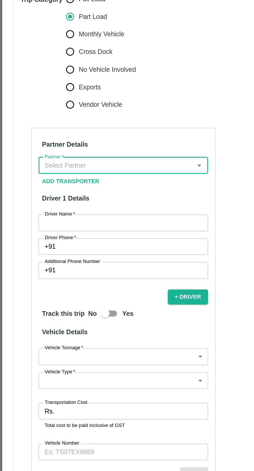
type input "j"
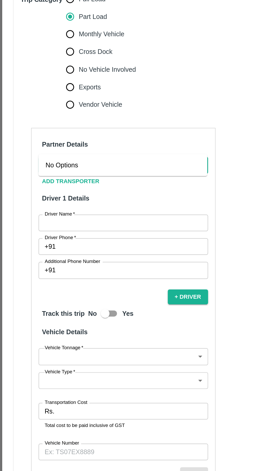
type input "hmk"
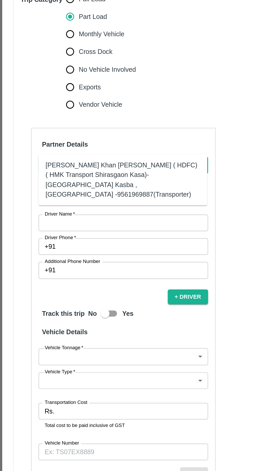
click at [40, 235] on div "Azhar Ahmad Khan Aziz Ahmad ( HDFC) ( HMK Transport Shirasgaon Kasa)-Shirasgaon…" at bounding box center [72, 242] width 91 height 23
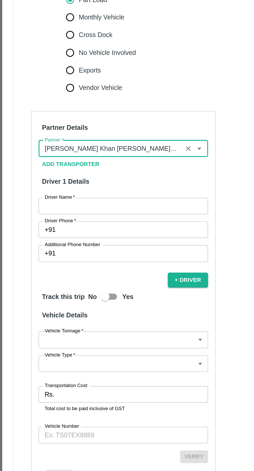
type input "Azhar Ahmad Khan Aziz Ahmad ( HDFC) ( HMK Transport Shirasgaon Kasa)-Shirasgaon…"
click at [81, 264] on input "Driver Name   *" at bounding box center [73, 269] width 100 height 10
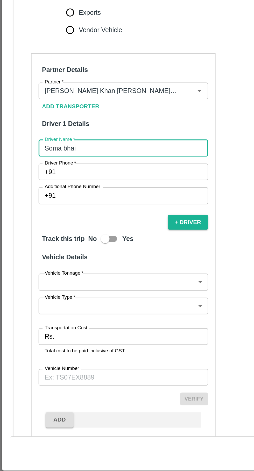
type input "Soma bhai"
click at [44, 275] on span "*" at bounding box center [44, 276] width 2 height 3
click at [44, 278] on input "Driver Phone   *" at bounding box center [79, 283] width 88 height 10
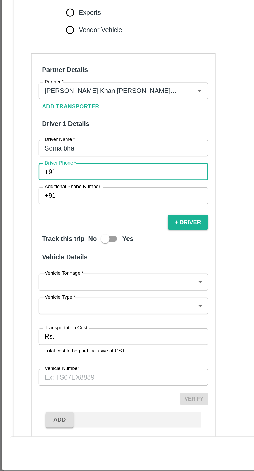
type input "0"
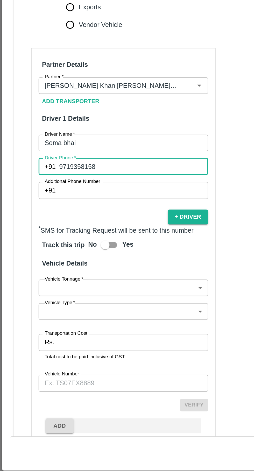
scroll to position [91, 0]
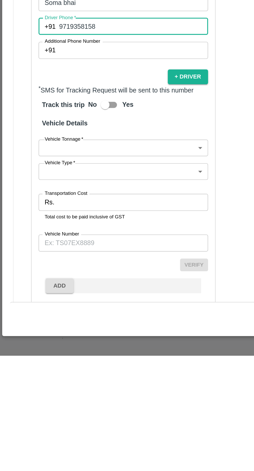
type input "9719358158"
click at [39, 340] on label "Vehicle Tonnage   *" at bounding box center [37, 342] width 23 height 4
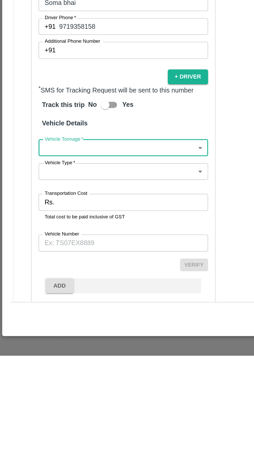
scroll to position [0, 0]
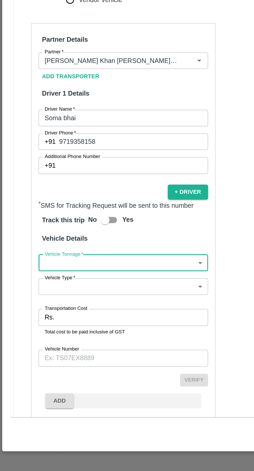
click at [78, 335] on body "Supply Chain Vehicle Request List Start Date Start Date End Date End Date From …" at bounding box center [127, 235] width 254 height 471
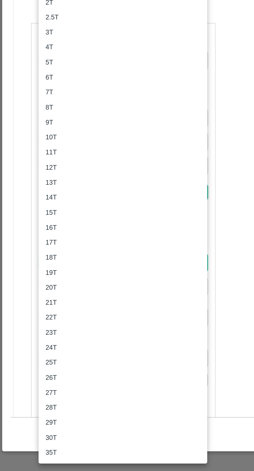
click at [39, 337] on div "17T" at bounding box center [72, 336] width 91 height 6
type input "17000"
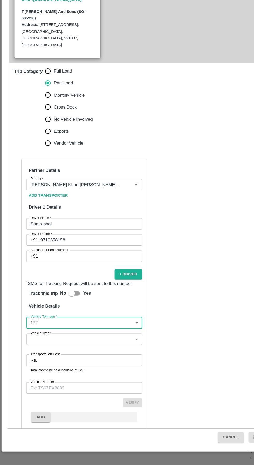
scroll to position [54, 0]
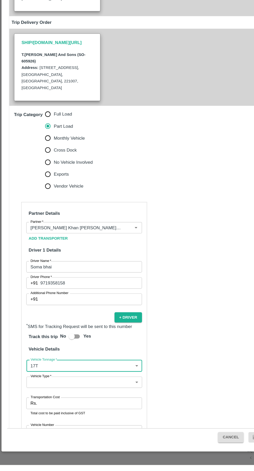
click at [83, 390] on body "Supply Chain Vehicle Request List Start Date Start Date End Date End Date From …" at bounding box center [127, 235] width 254 height 471
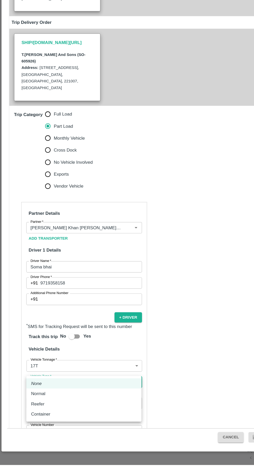
scroll to position [0, 0]
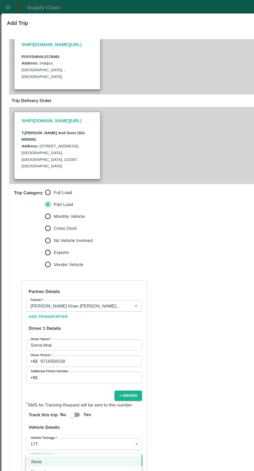
click at [70, 410] on div "Normal" at bounding box center [72, 409] width 91 height 6
type input "Normal"
click at [69, 412] on input "Transportation Cost" at bounding box center [78, 417] width 89 height 10
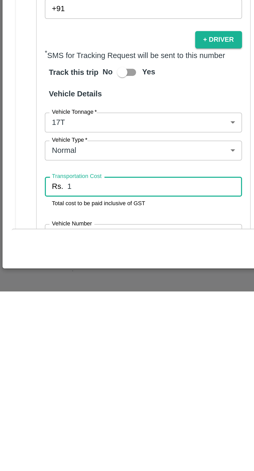
type input "1"
click at [41, 437] on input "Vehicle Number" at bounding box center [73, 442] width 100 height 10
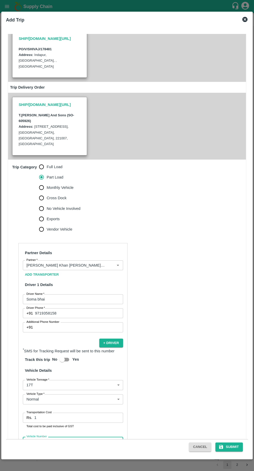
type input "MP22KA6481"
click at [232, 446] on button "Submit" at bounding box center [228, 446] width 27 height 9
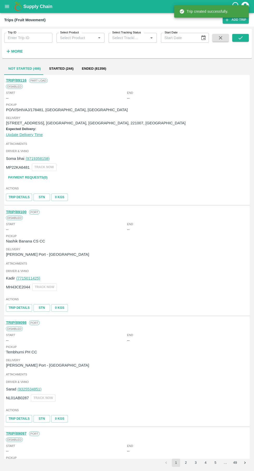
click at [7, 6] on icon "open drawer" at bounding box center [7, 6] width 4 height 3
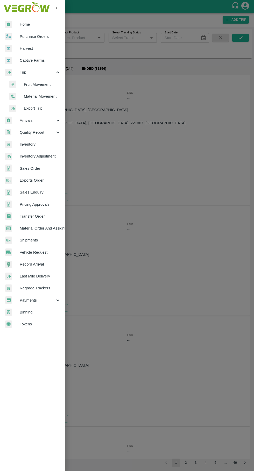
click at [26, 264] on span "Record Arrival" at bounding box center [40, 264] width 41 height 6
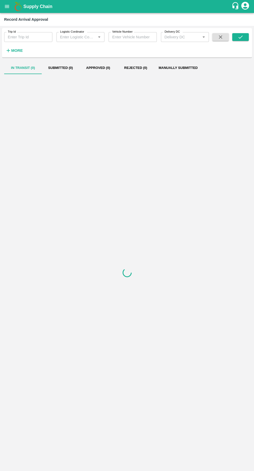
click at [10, 8] on icon "open drawer" at bounding box center [7, 7] width 6 height 6
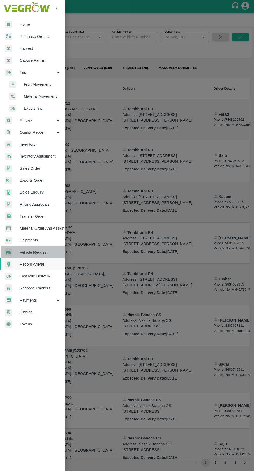
click at [26, 252] on span "Vehicle Request" at bounding box center [40, 252] width 41 height 6
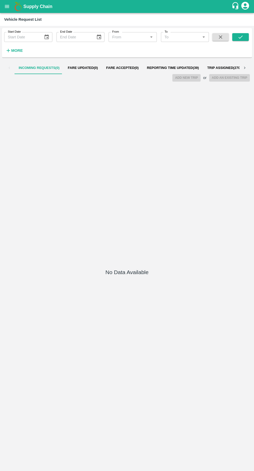
click at [172, 68] on span "Reporting Time Updated ( 39 )" at bounding box center [173, 68] width 52 height 4
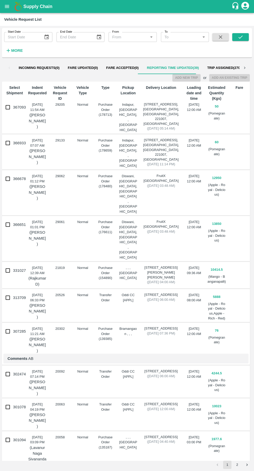
click at [12, 138] on input "366933" at bounding box center [8, 143] width 10 height 10
checkbox input "true"
click at [189, 78] on button "Add New Trip" at bounding box center [186, 78] width 28 height 8
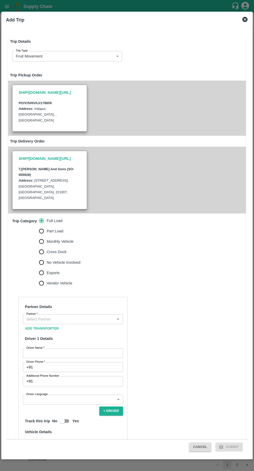
type input "60"
type input "Normal"
click at [38, 226] on input "Part Load" at bounding box center [41, 231] width 10 height 10
radio input "true"
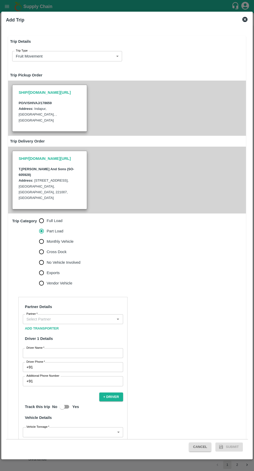
click at [78, 316] on input "Partner   *" at bounding box center [68, 319] width 89 height 7
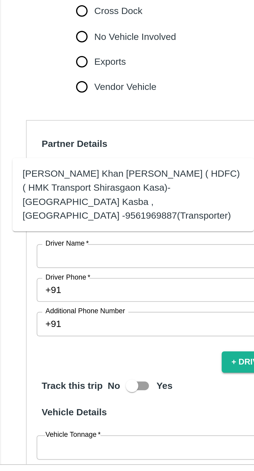
click at [36, 324] on div "Azhar Ahmad Khan Aziz Ahmad ( HDFC) ( HMK Transport Shirasgaon Kasa)-Shirasgaon…" at bounding box center [62, 327] width 91 height 23
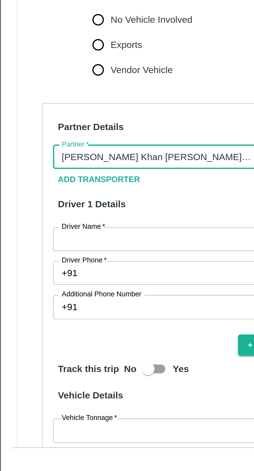
type input "Azhar Ahmad Khan Aziz Ahmad ( HDFC) ( HMK Transport Shirasgaon Kasa)-Shirasgaon…"
click at [66, 348] on input "Driver Name   *" at bounding box center [73, 353] width 100 height 10
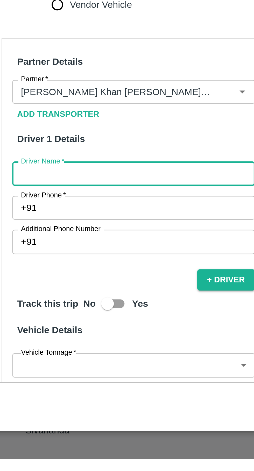
type input "R"
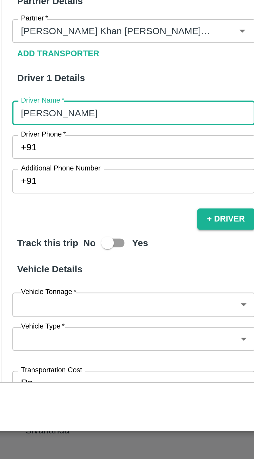
scroll to position [25, 0]
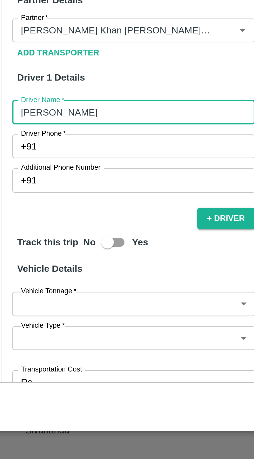
type input "Anwar Hussain"
click at [45, 337] on input "Driver Phone   *" at bounding box center [79, 342] width 88 height 10
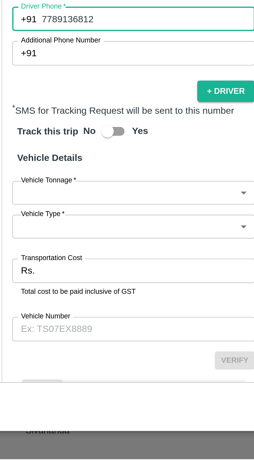
scroll to position [80, 0]
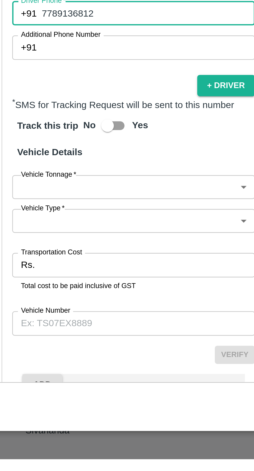
type input "7789136812"
click at [77, 348] on body "Supply Chain Vehicle Request List Start Date Start Date End Date End Date From …" at bounding box center [127, 235] width 254 height 471
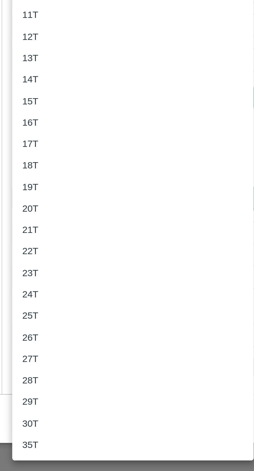
click at [39, 344] on div "18T" at bounding box center [72, 344] width 91 height 6
type input "18000"
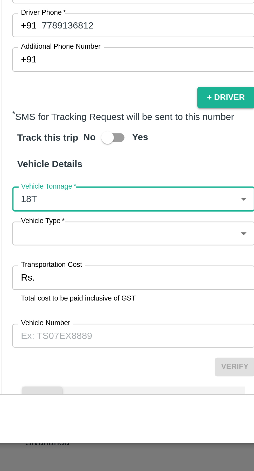
scroll to position [91, 0]
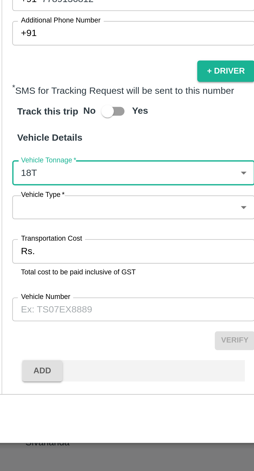
click at [84, 348] on body "Supply Chain Vehicle Request List Start Date Start Date End Date End Date From …" at bounding box center [127, 235] width 254 height 471
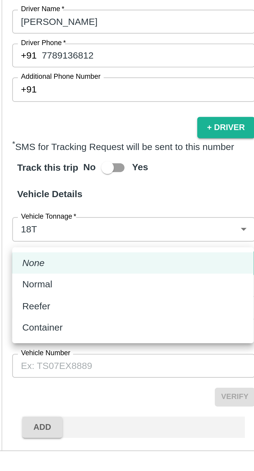
click at [49, 371] on div "Normal" at bounding box center [72, 370] width 91 height 6
type input "Normal"
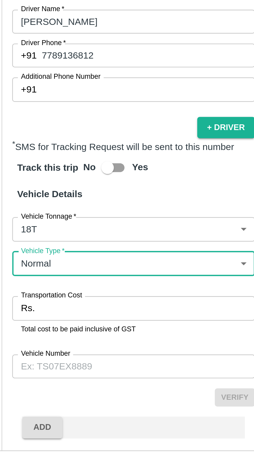
click at [74, 375] on input "Transportation Cost" at bounding box center [78, 380] width 89 height 10
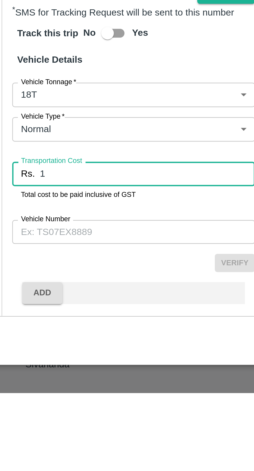
type input "1"
click at [34, 399] on input "Vehicle Number" at bounding box center [73, 404] width 100 height 10
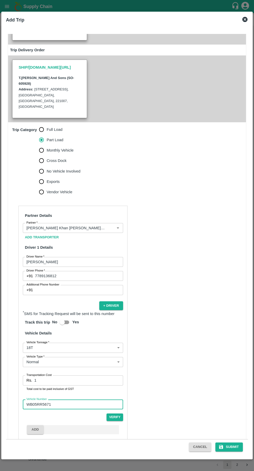
scroll to position [91, 0]
type input "WB05RR5671"
click at [228, 446] on button "Submit" at bounding box center [228, 446] width 27 height 9
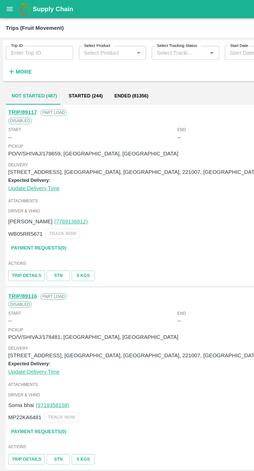
click at [5, 7] on icon "open drawer" at bounding box center [7, 7] width 6 height 6
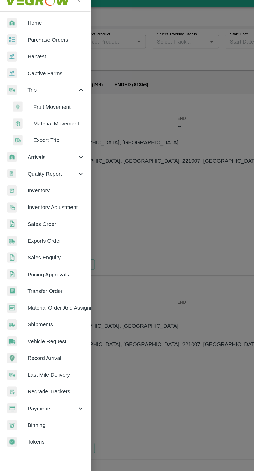
click at [44, 252] on span "Vehicle Request" at bounding box center [40, 252] width 41 height 6
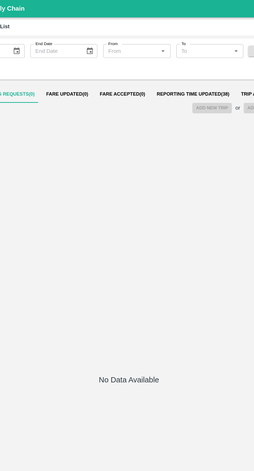
click at [180, 68] on span "Reporting Time Updated ( 38 )" at bounding box center [173, 68] width 52 height 4
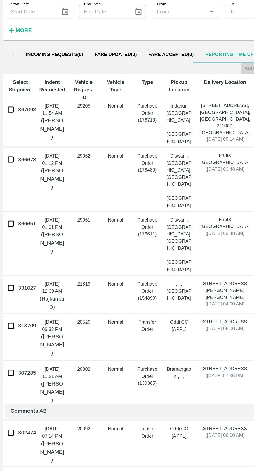
click at [11, 108] on input "367093" at bounding box center [8, 107] width 10 height 10
checkbox input "true"
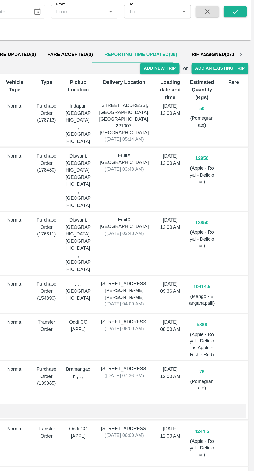
click at [187, 77] on button "Add New Trip" at bounding box center [186, 78] width 28 height 8
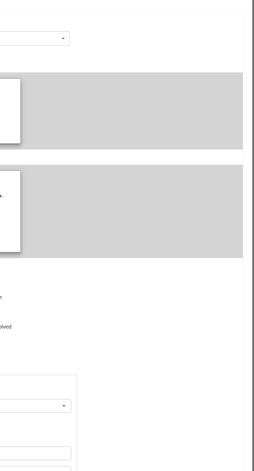
type input "50"
type input "Normal"
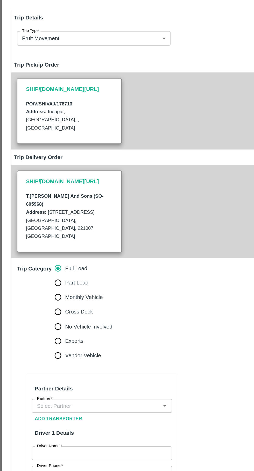
scroll to position [80, 0]
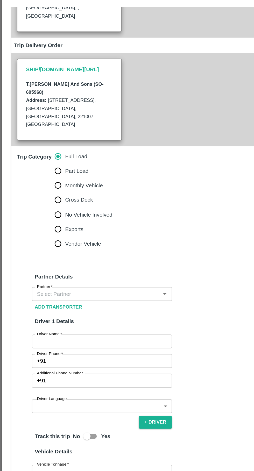
click at [82, 236] on input "Partner   *" at bounding box center [68, 239] width 89 height 7
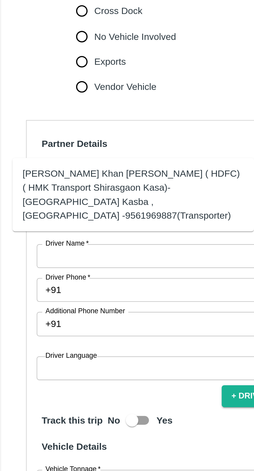
click at [79, 239] on div "Azhar Ahmad Khan Aziz Ahmad ( HDFC) ( HMK Transport Shirasgaon Kasa)-Shirasgaon…" at bounding box center [62, 247] width 91 height 23
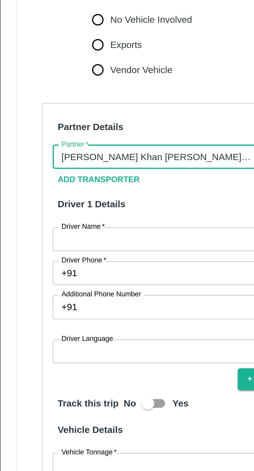
scroll to position [90, 0]
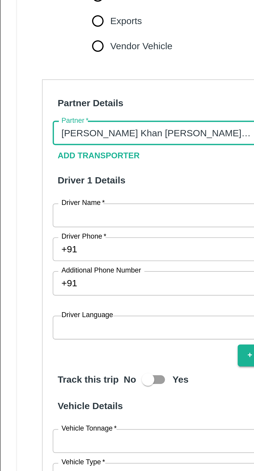
type input "Azhar Ahmad Khan Aziz Ahmad ( HDFC) ( HMK Transport Shirasgaon Kasa)-Shirasgaon…"
click at [72, 258] on input "Driver Name   *" at bounding box center [73, 263] width 100 height 10
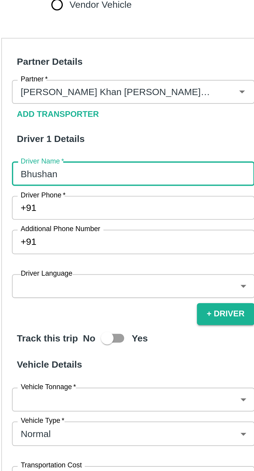
type input "Bhushan"
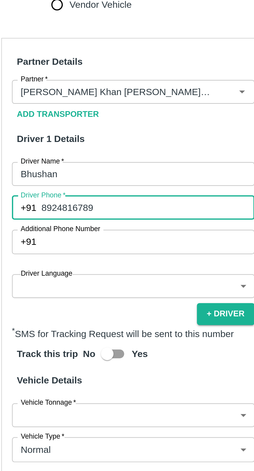
type input "8924816789"
click at [74, 286] on input "Additional Phone Number" at bounding box center [79, 291] width 88 height 10
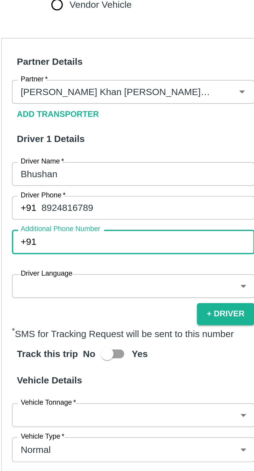
click at [70, 295] on body "Supply Chain Vehicle Request List Start Date Start Date End Date End Date From …" at bounding box center [127, 235] width 254 height 471
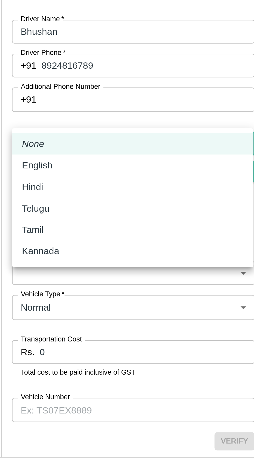
scroll to position [59, 0]
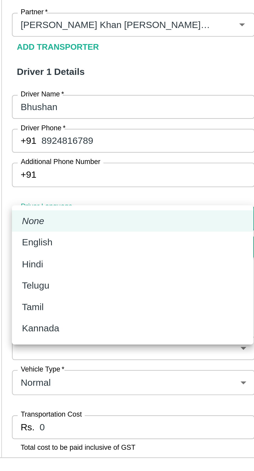
click at [52, 358] on div "Hindi" at bounding box center [72, 359] width 91 height 6
type input "hi"
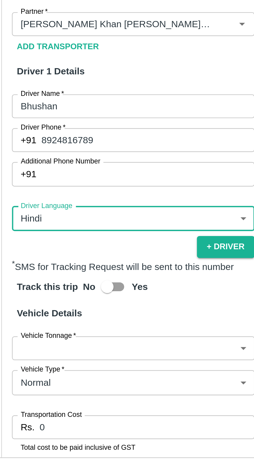
scroll to position [59, 0]
click at [75, 384] on body "Supply Chain Vehicle Request List Start Date Start Date End Date End Date From …" at bounding box center [127, 235] width 254 height 471
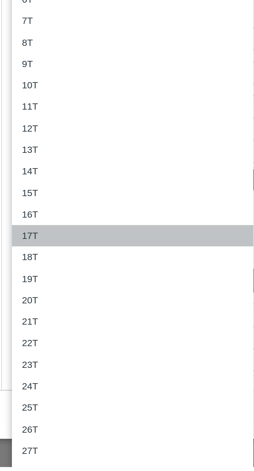
click at [37, 375] on div "17T" at bounding box center [72, 375] width 91 height 6
type input "17000"
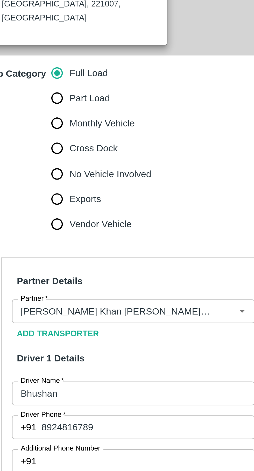
scroll to position [0, 0]
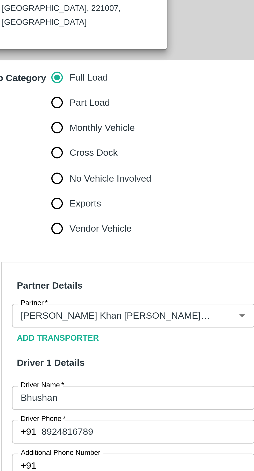
click at [40, 226] on input "Part Load" at bounding box center [41, 231] width 10 height 10
radio input "true"
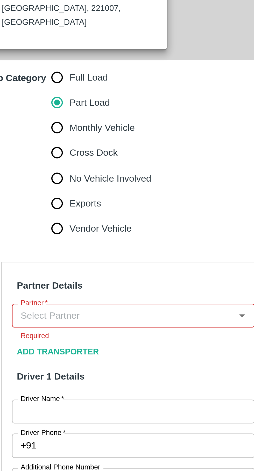
click at [65, 316] on input "Partner   *" at bounding box center [68, 319] width 89 height 7
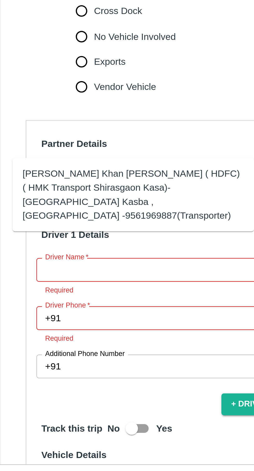
click at [33, 323] on div "Azhar Ahmad Khan Aziz Ahmad ( HDFC) ( HMK Transport Shirasgaon Kasa)-Shirasgaon…" at bounding box center [62, 327] width 91 height 23
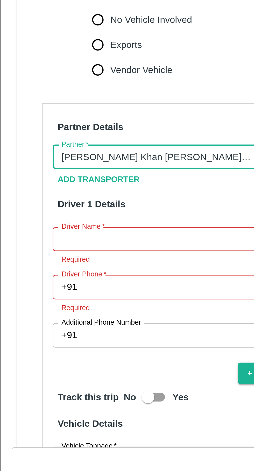
type input "Azhar Ahmad Khan Aziz Ahmad ( HDFC) ( HMK Transport Shirasgaon Kasa)-Shirasgaon…"
click at [61, 348] on input "Driver Name   *" at bounding box center [73, 353] width 100 height 10
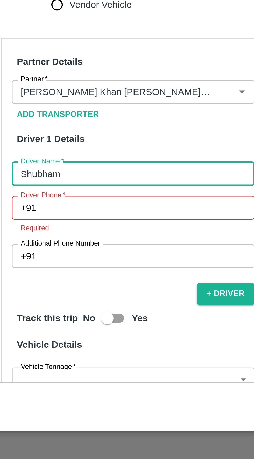
type input "Shubham"
click at [59, 362] on input "Driver Phone   *" at bounding box center [79, 367] width 88 height 10
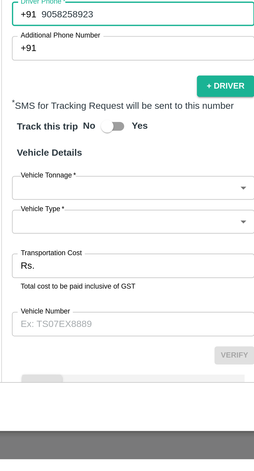
scroll to position [80, 0]
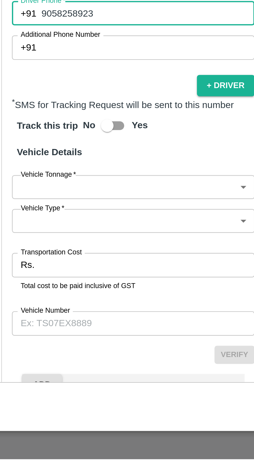
type input "9058258923"
click at [76, 348] on body "Supply Chain Vehicle Request List Start Date Start Date End Date End Date From …" at bounding box center [127, 235] width 254 height 471
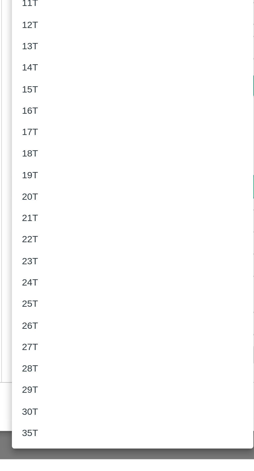
scroll to position [0, 0]
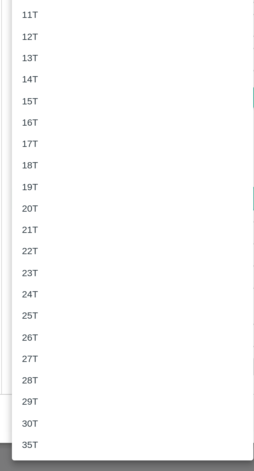
click at [36, 315] on div "15T" at bounding box center [31, 318] width 9 height 6
type input "15000"
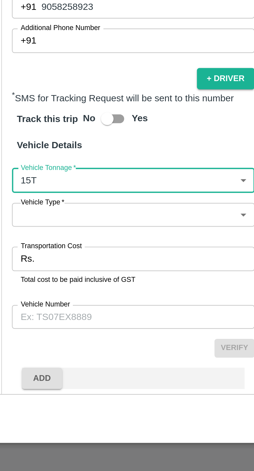
scroll to position [91, 0]
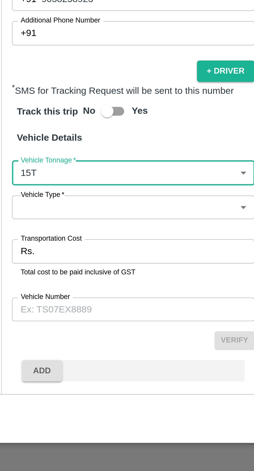
click at [38, 352] on body "Supply Chain Vehicle Request List Start Date Start Date End Date End Date From …" at bounding box center [127, 235] width 254 height 471
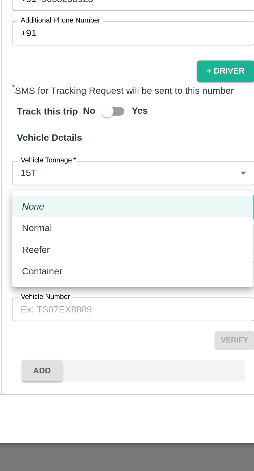
scroll to position [0, 0]
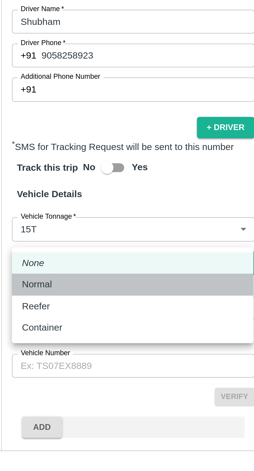
click at [33, 368] on p "Normal" at bounding box center [33, 370] width 12 height 6
type input "Normal"
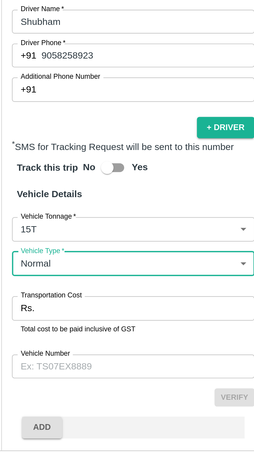
click at [57, 375] on input "Transportation Cost" at bounding box center [78, 380] width 89 height 10
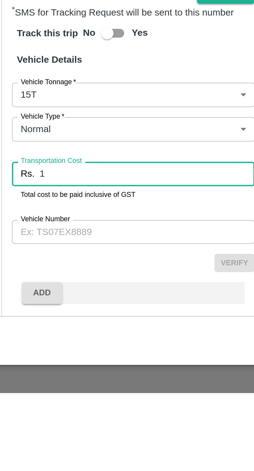
type input "1"
click at [62, 399] on input "Vehicle Number" at bounding box center [73, 404] width 100 height 10
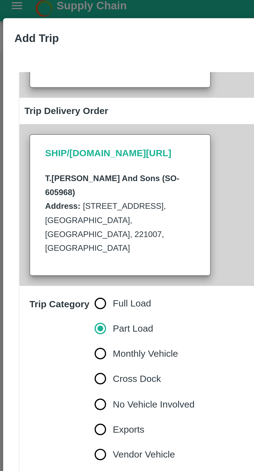
scroll to position [91, 0]
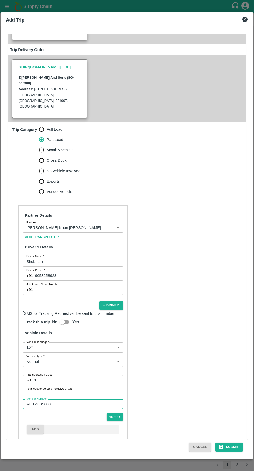
type input "MH12UB5688"
click at [246, 454] on div "Cancel Submit" at bounding box center [127, 447] width 242 height 16
click at [233, 452] on div "Cancel Submit" at bounding box center [127, 447] width 242 height 16
click at [233, 447] on button "Submit" at bounding box center [228, 446] width 27 height 9
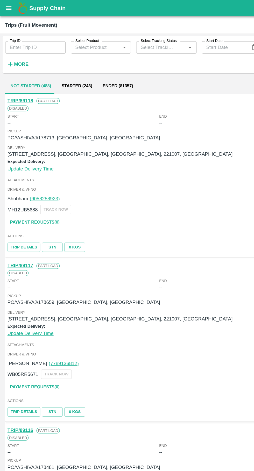
click at [22, 38] on input "Trip ID" at bounding box center [28, 38] width 48 height 10
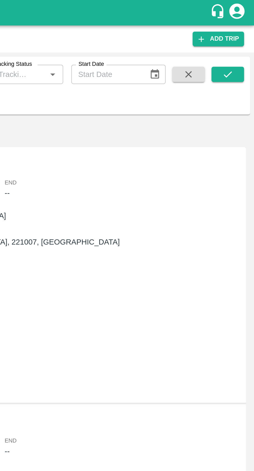
type input "88832"
click at [241, 38] on icon "submit" at bounding box center [240, 38] width 6 height 6
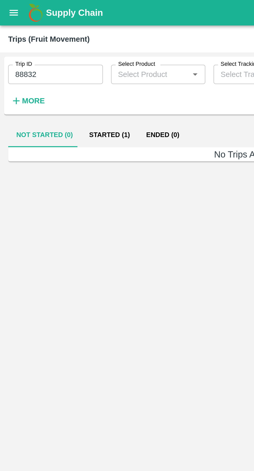
click at [56, 69] on button "Started (1)" at bounding box center [55, 68] width 29 height 12
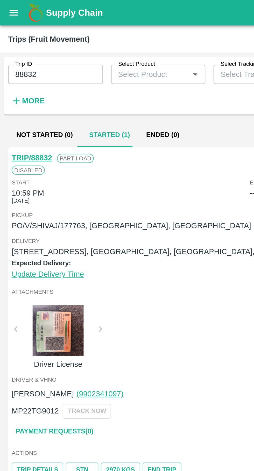
click at [15, 79] on link "TRIP/88832" at bounding box center [16, 80] width 20 height 4
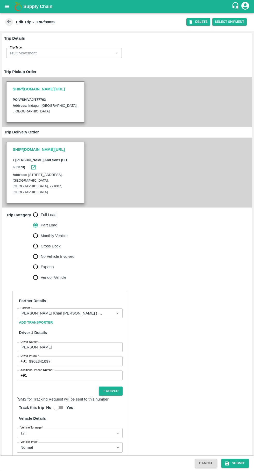
scroll to position [75, 0]
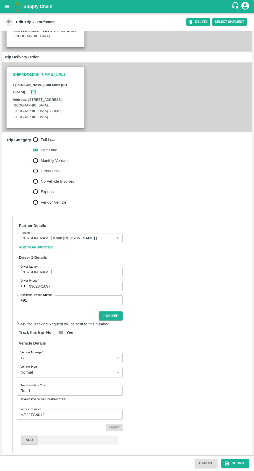
click at [75, 386] on input "1" at bounding box center [75, 391] width 94 height 10
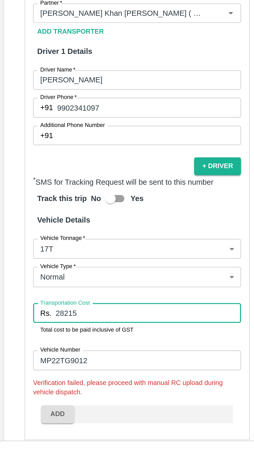
scroll to position [76, 0]
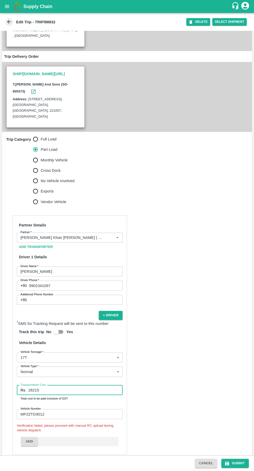
type input "28215"
click at [237, 463] on button "Submit" at bounding box center [234, 463] width 27 height 9
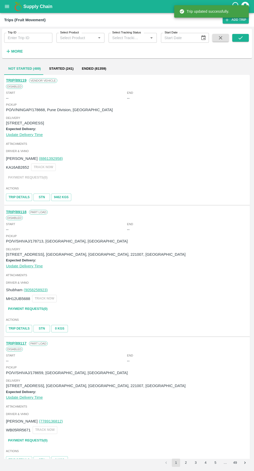
click at [33, 37] on input "Trip ID" at bounding box center [28, 38] width 48 height 10
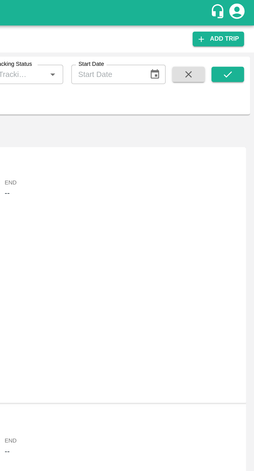
type input "88832"
click at [245, 35] on button "submit" at bounding box center [240, 38] width 17 height 8
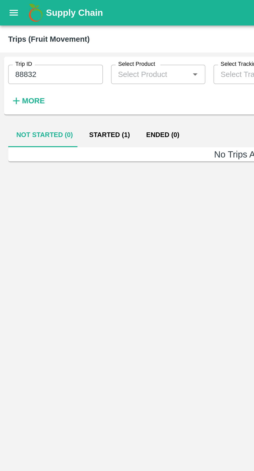
click at [53, 69] on button "Started (1)" at bounding box center [55, 68] width 29 height 12
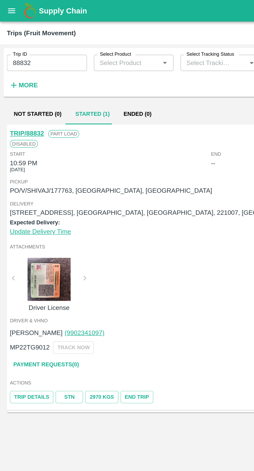
click at [4, 8] on icon "open drawer" at bounding box center [7, 7] width 6 height 6
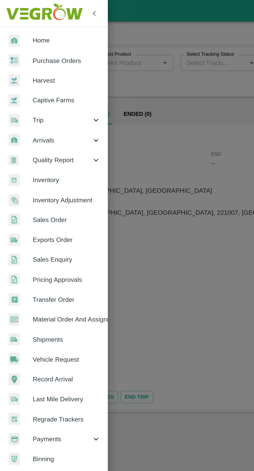
click at [26, 39] on span "Purchase Orders" at bounding box center [40, 37] width 41 height 6
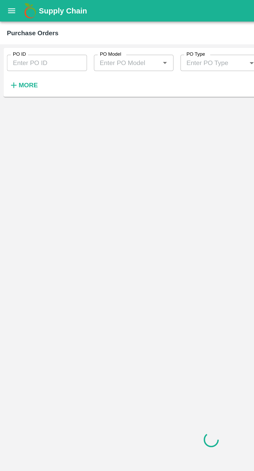
click at [19, 37] on input "PO ID" at bounding box center [28, 38] width 48 height 10
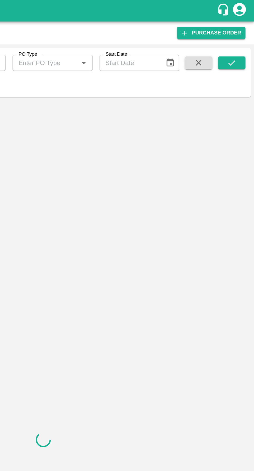
type input "177763"
click at [243, 36] on button "submit" at bounding box center [240, 38] width 17 height 8
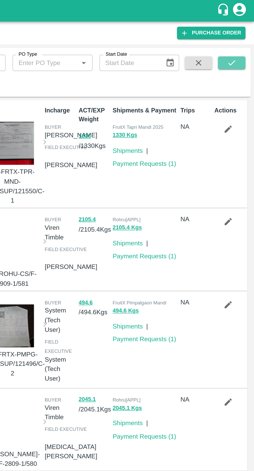
click at [238, 38] on icon "submit" at bounding box center [240, 38] width 6 height 6
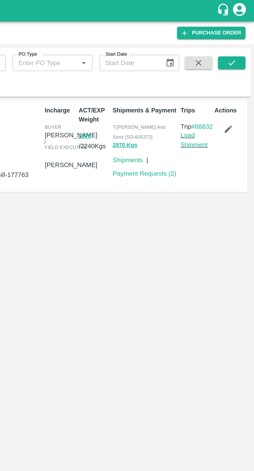
click at [215, 89] on link "Load Shipment" at bounding box center [217, 84] width 16 height 10
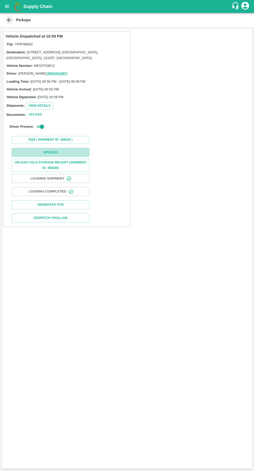
click at [37, 151] on button "Upload" at bounding box center [51, 152] width 78 height 9
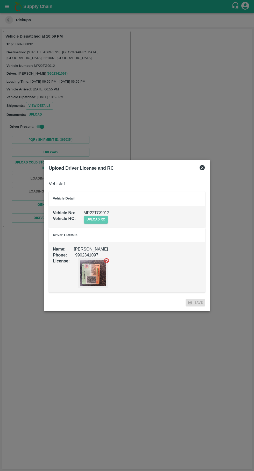
click at [98, 218] on span "upload rc" at bounding box center [96, 220] width 24 height 8
click at [0, 0] on input "upload rc" at bounding box center [0, 0] width 0 height 0
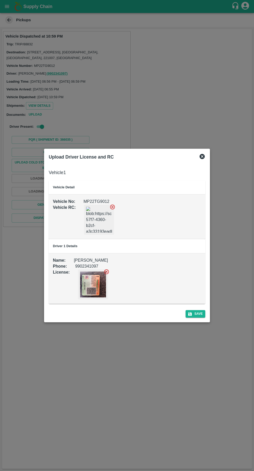
click at [193, 311] on button "Save" at bounding box center [195, 314] width 20 height 8
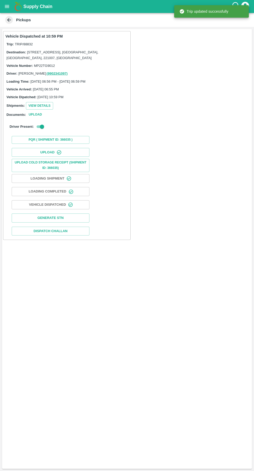
click at [81, 162] on button "Upload Cold Storage Receipt (SHIPMENT ID: 366035)" at bounding box center [51, 165] width 78 height 13
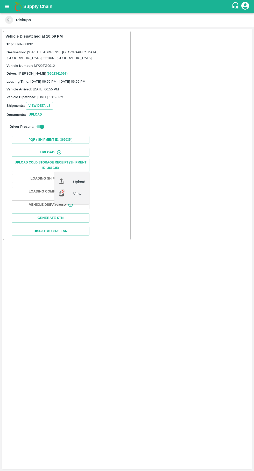
click at [64, 153] on button "Upload" at bounding box center [51, 152] width 78 height 9
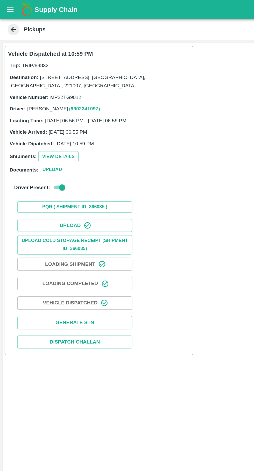
click at [7, 5] on icon "open drawer" at bounding box center [7, 7] width 6 height 6
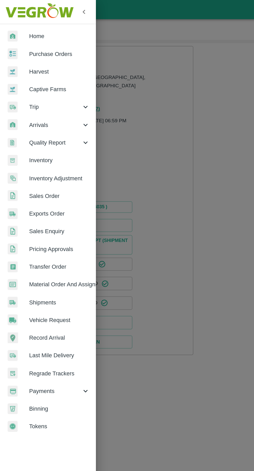
click at [37, 69] on div "Trip" at bounding box center [32, 72] width 65 height 12
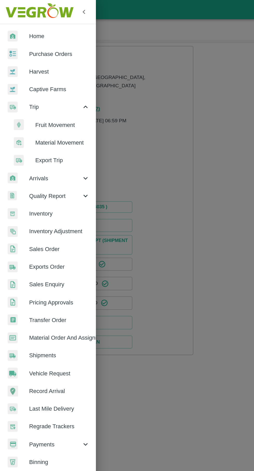
click at [47, 85] on span "Fruit Movement" at bounding box center [42, 85] width 37 height 6
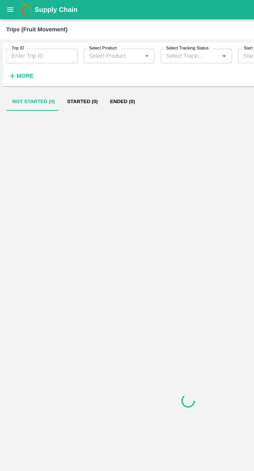
click at [36, 38] on input "Trip ID" at bounding box center [28, 38] width 48 height 10
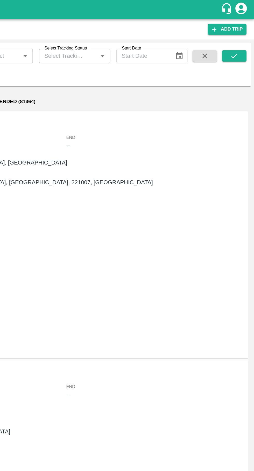
type input "88843"
click at [240, 38] on icon "submit" at bounding box center [240, 38] width 6 height 6
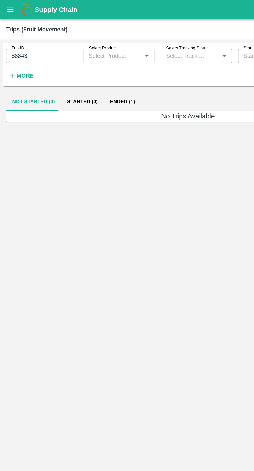
click at [75, 70] on button "Ended (1)" at bounding box center [82, 68] width 25 height 12
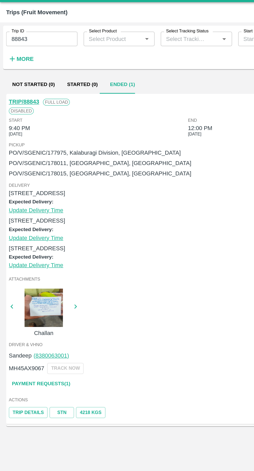
click at [41, 288] on link "STN" at bounding box center [41, 290] width 17 height 8
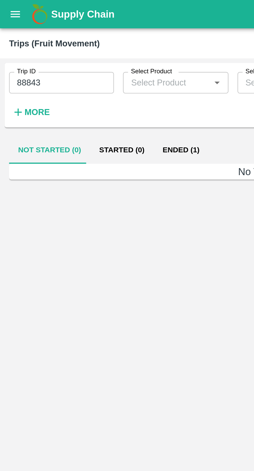
click at [35, 40] on input "88843" at bounding box center [28, 38] width 48 height 10
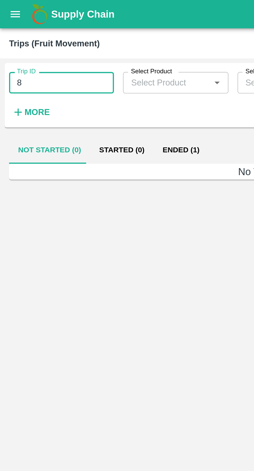
type input "8"
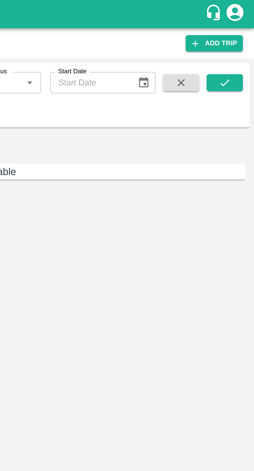
type input "89054"
click at [242, 34] on button "submit" at bounding box center [240, 38] width 17 height 8
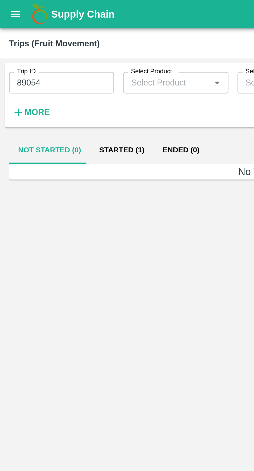
click at [51, 66] on button "Started (1)" at bounding box center [55, 68] width 29 height 12
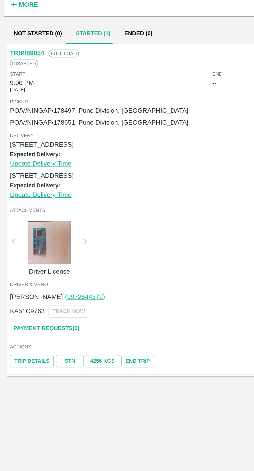
click at [42, 264] on link "STN" at bounding box center [41, 265] width 17 height 8
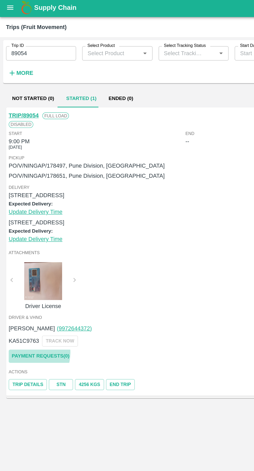
click at [18, 245] on link "Payment Requests( 0 )" at bounding box center [27, 245] width 43 height 9
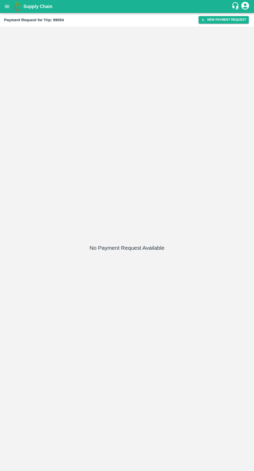
click at [227, 18] on button "New Payment Request" at bounding box center [223, 20] width 50 height 8
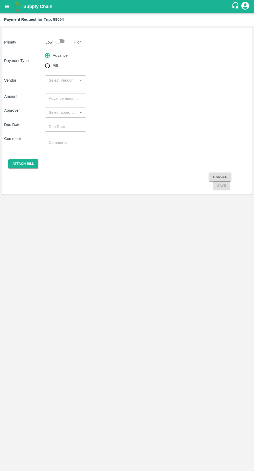
click at [50, 69] on input "Bill" at bounding box center [47, 66] width 10 height 10
radio input "true"
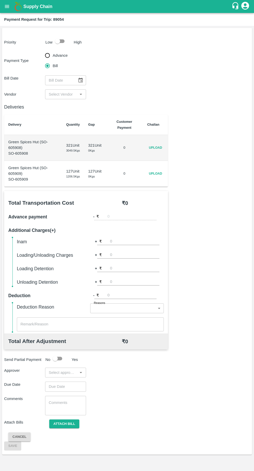
click at [63, 93] on input "input" at bounding box center [61, 94] width 29 height 7
